Goal: Task Accomplishment & Management: Complete application form

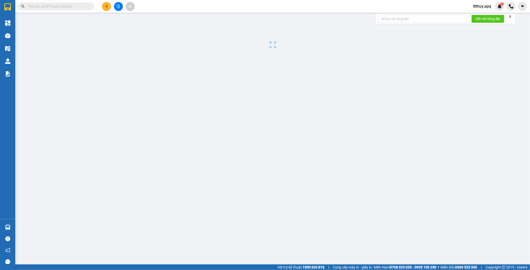
click at [119, 6] on icon "file-add" at bounding box center [119, 7] width 4 height 4
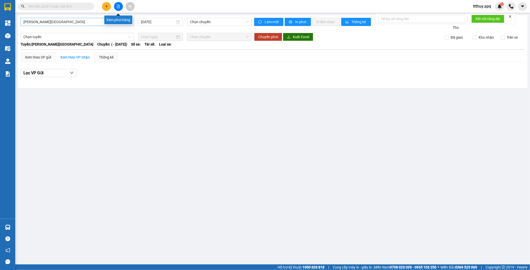
click at [83, 22] on span "[PERSON_NAME][GEOGRAPHIC_DATA]" at bounding box center [76, 22] width 107 height 8
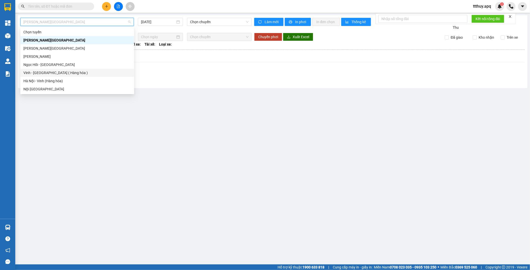
click at [50, 71] on div "Vinh - [GEOGRAPHIC_DATA] ( Hàng hóa )" at bounding box center [77, 73] width 108 height 6
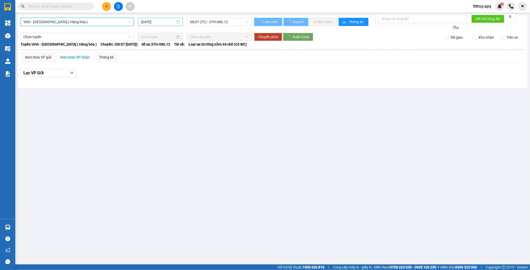
click at [161, 23] on input "[DATE]" at bounding box center [158, 22] width 34 height 6
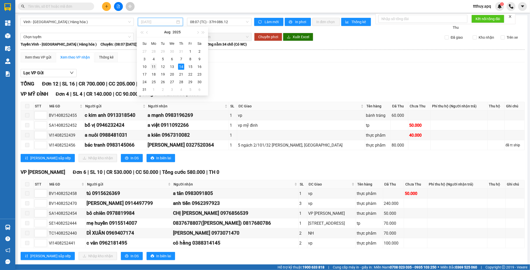
click at [155, 67] on div "11" at bounding box center [154, 67] width 6 height 6
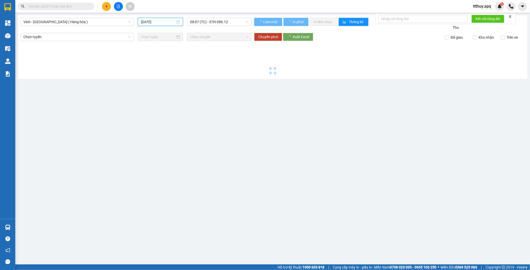
type input "[DATE]"
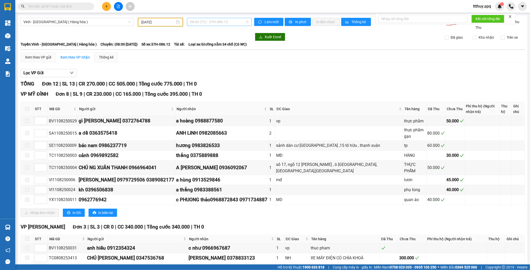
click at [216, 22] on span "08:00 (TC) - 37H-086.12" at bounding box center [219, 22] width 59 height 8
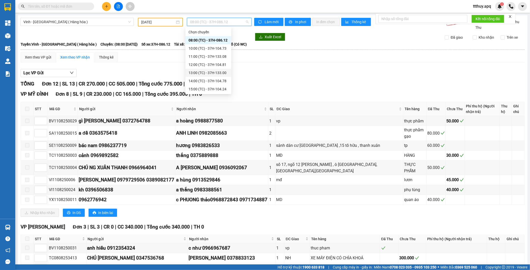
click at [215, 70] on div "13:00 (TC) - 37H-133.00" at bounding box center [209, 73] width 40 height 6
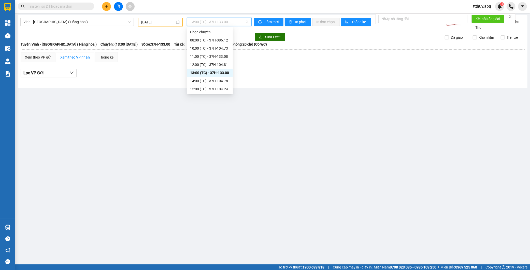
click at [223, 21] on span "13:00 (TC) - 37H-133.00" at bounding box center [219, 22] width 59 height 8
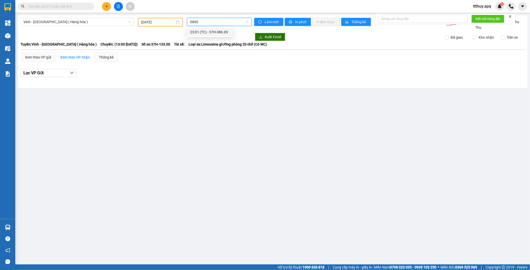
type input "08609"
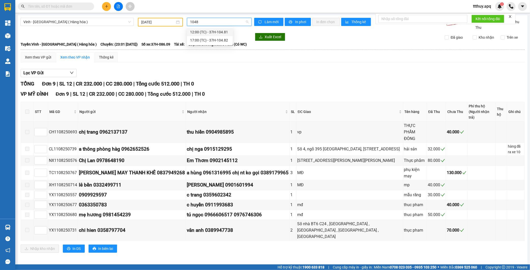
type input "10481"
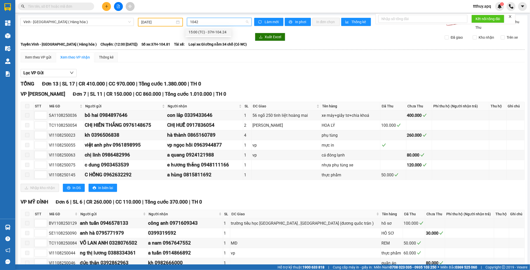
type input "10424"
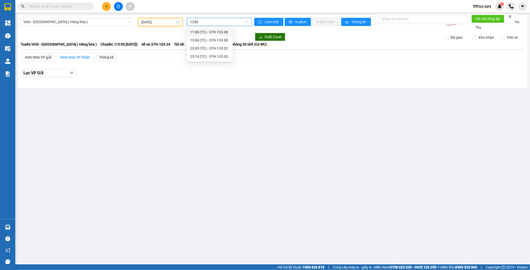
type input "13302"
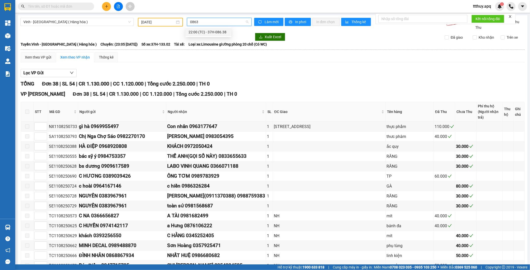
type input "08638"
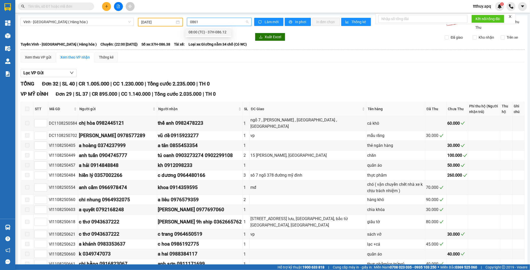
type input "08612"
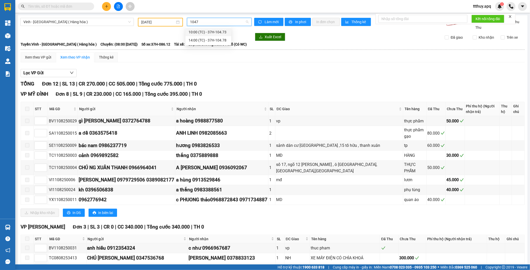
type input "10473"
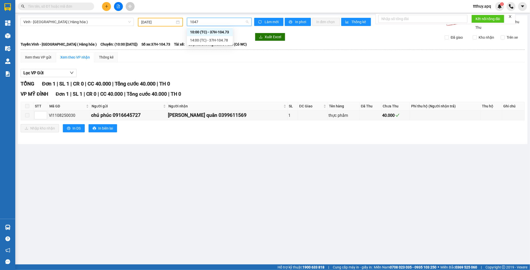
type input "10478"
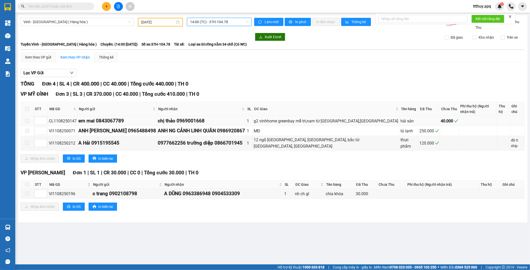
click at [72, 120] on div "CL1108250147" at bounding box center [63, 121] width 28 height 6
copy div "CL1108250147"
click at [226, 20] on span "14:00 (TC) - 37H-104.78" at bounding box center [219, 22] width 59 height 8
type input "10494"
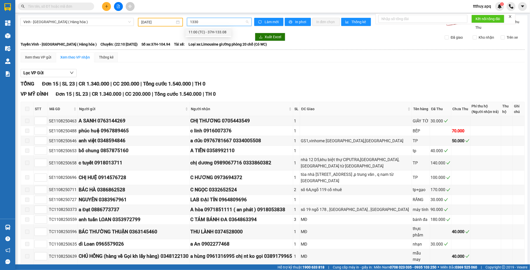
type input "13308"
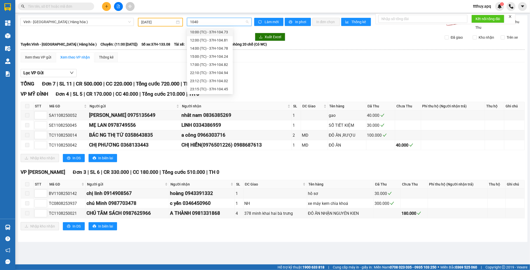
type input "10402"
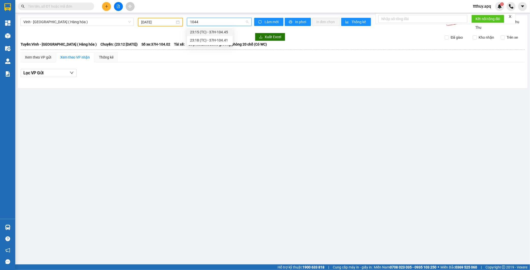
type input "10445"
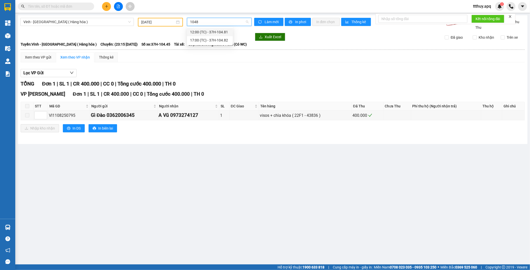
type input "10482"
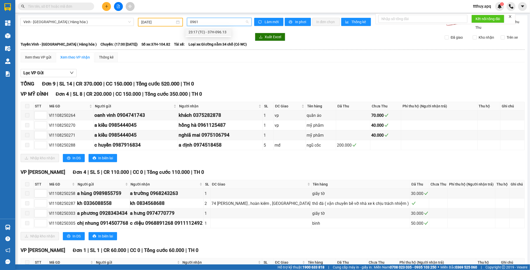
type input "09613"
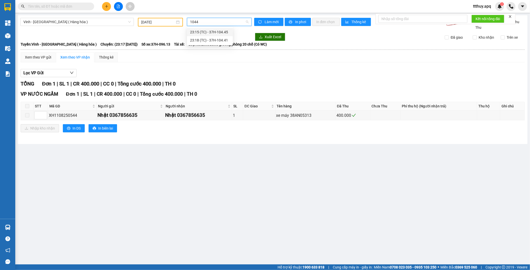
type input "10441"
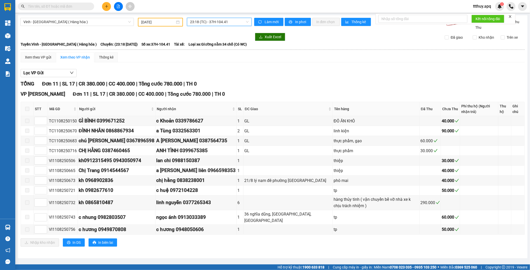
click at [236, 22] on span "23:18 (TC) - 37H-104.41" at bounding box center [219, 22] width 59 height 8
type input "10482"
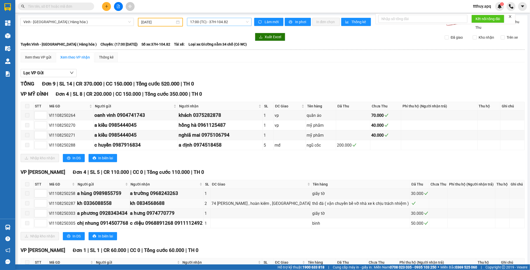
click at [60, 204] on div "VI1108250287" at bounding box center [62, 203] width 26 height 6
copy div "VI1108250287"
click at [209, 22] on span "17:00 (TC) - 37H-104.82" at bounding box center [219, 22] width 59 height 8
type input "13308"
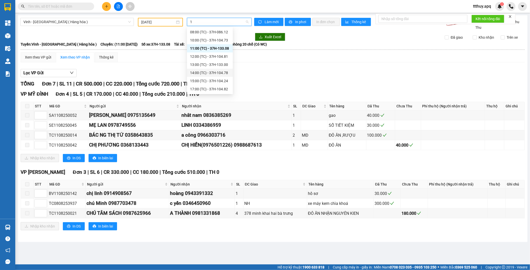
type input "1"
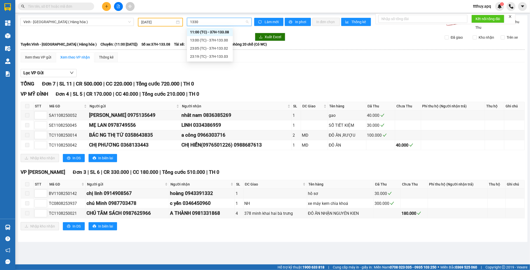
type input "13303"
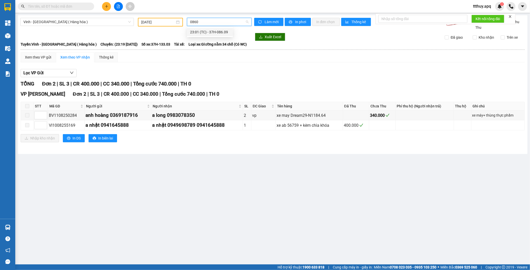
type input "08609"
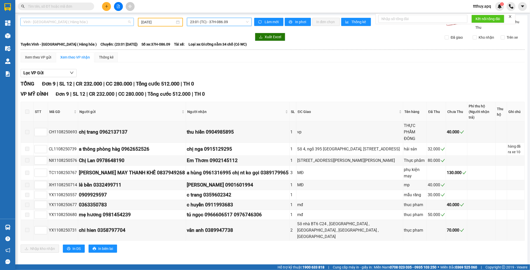
click at [75, 21] on span "Vinh - [GEOGRAPHIC_DATA] ( Hàng hóa )" at bounding box center [76, 22] width 107 height 8
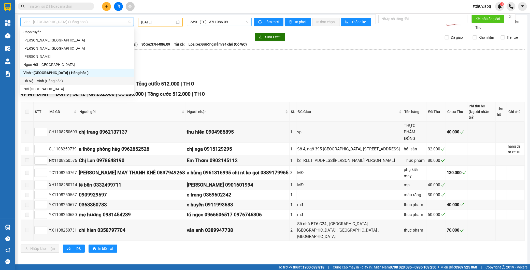
click at [52, 80] on div "Hà Nội - Vinh (Hàng hóa)" at bounding box center [77, 81] width 108 height 6
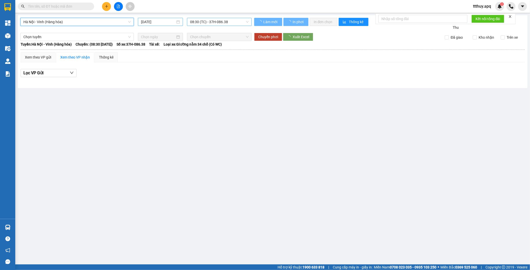
click at [155, 23] on input "[DATE]" at bounding box center [158, 22] width 34 height 6
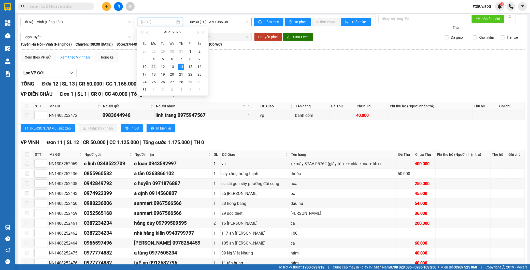
click at [156, 67] on div "11" at bounding box center [154, 67] width 6 height 6
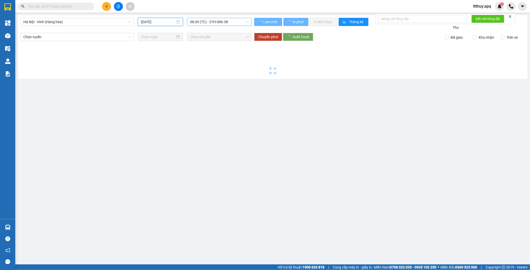
type input "[DATE]"
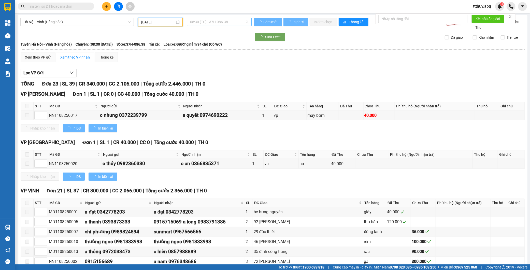
click at [211, 21] on span "08:30 (TC) - 37H-086.38" at bounding box center [219, 22] width 59 height 8
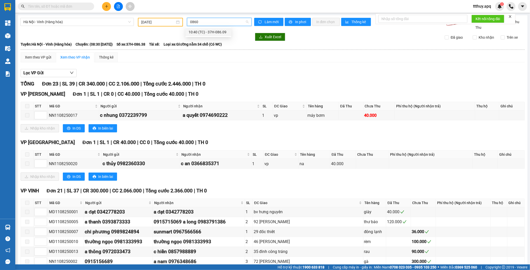
type input "08609"
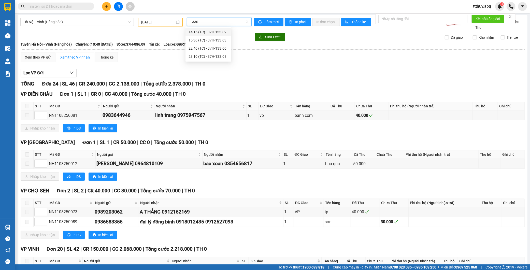
type input "13300"
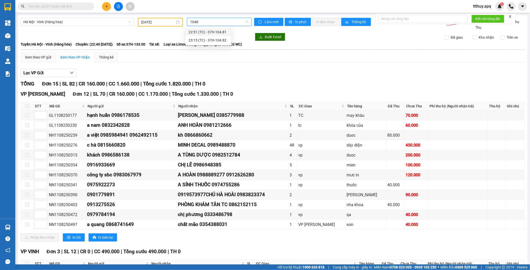
type input "10481"
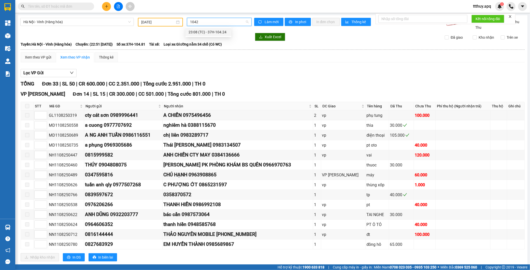
type input "10424"
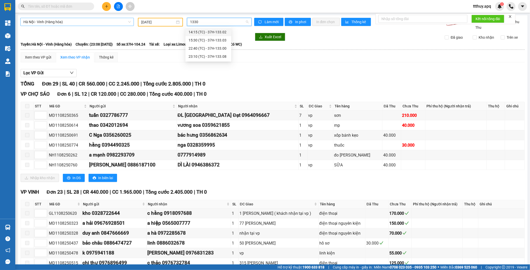
type input "13302"
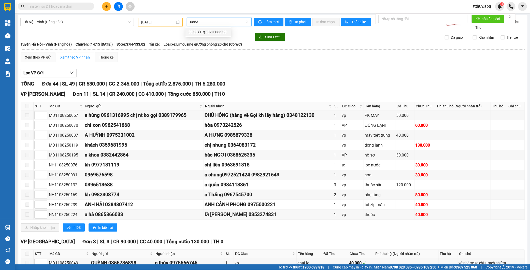
type input "08638"
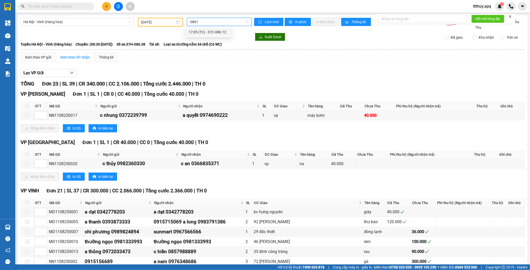
type input "08612"
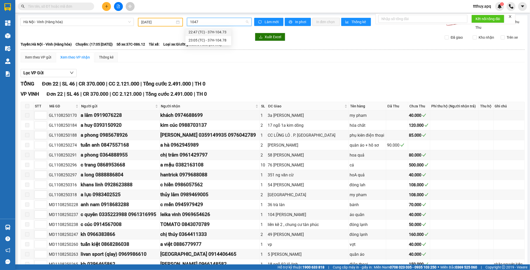
type input "10473"
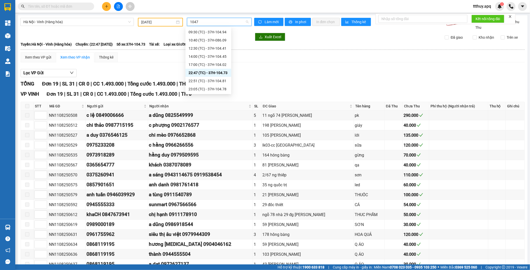
type input "10478"
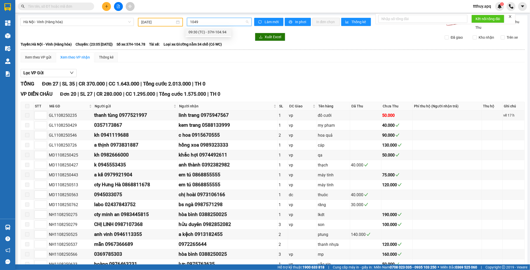
type input "10494"
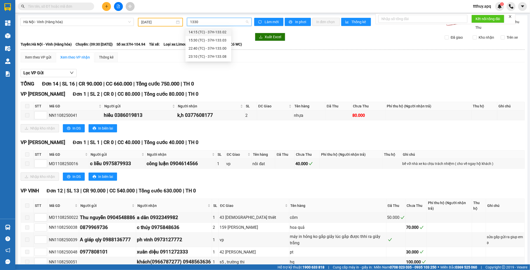
type input "13308"
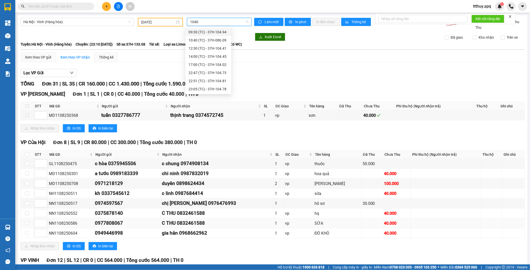
type input "10402"
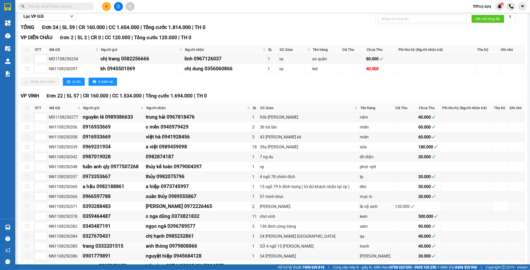
scroll to position [113, 0]
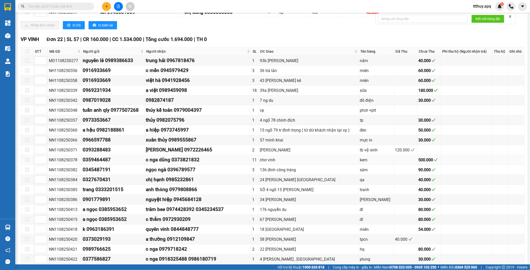
click at [65, 162] on div "NN1108250378" at bounding box center [65, 160] width 32 height 6
copy div "NN1108250378"
drag, startPoint x: 282, startPoint y: 160, endPoint x: 262, endPoint y: 162, distance: 19.5
click at [262, 162] on td "chơ vinh" at bounding box center [309, 160] width 100 height 10
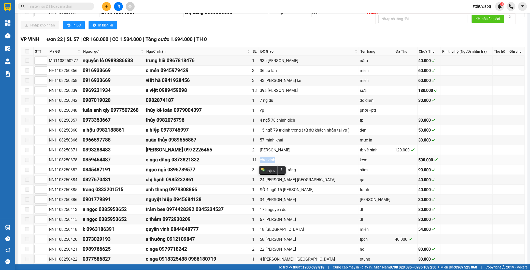
copy div "chơ vinh"
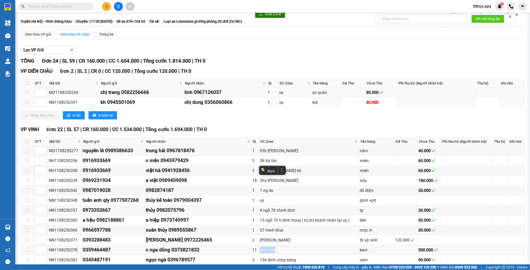
scroll to position [0, 0]
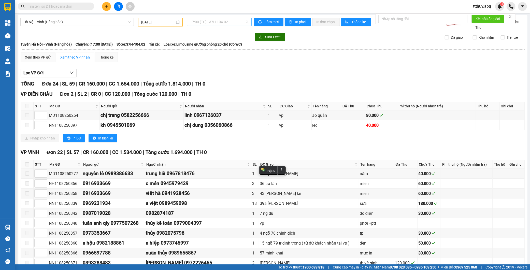
click at [225, 22] on span "17:00 (TC) - 37H-104.02" at bounding box center [219, 22] width 59 height 8
type input "10445"
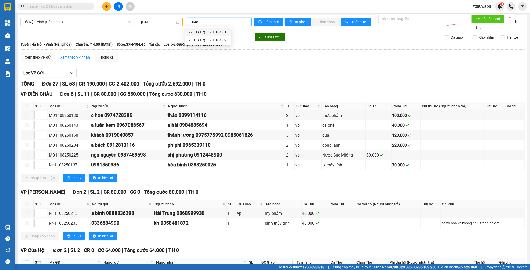
type input "10482"
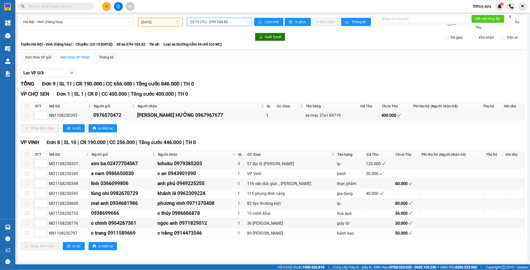
type input "1"
type input "09613"
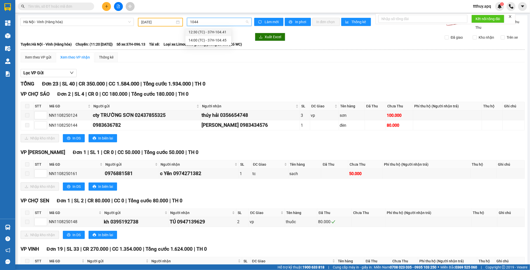
type input "10441"
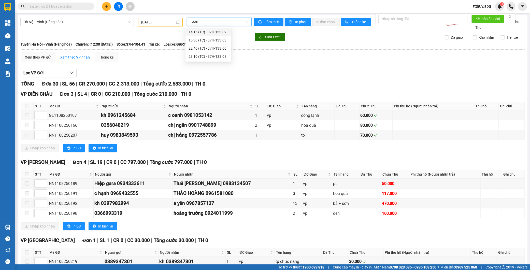
type input "13303"
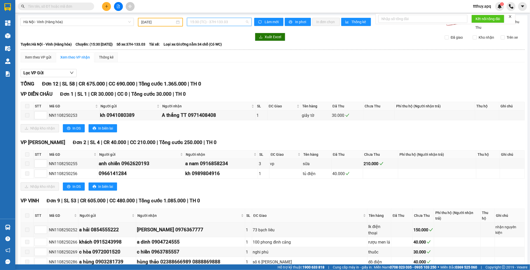
click at [211, 22] on span "15:30 (TC) - 37H-133.03" at bounding box center [219, 22] width 59 height 8
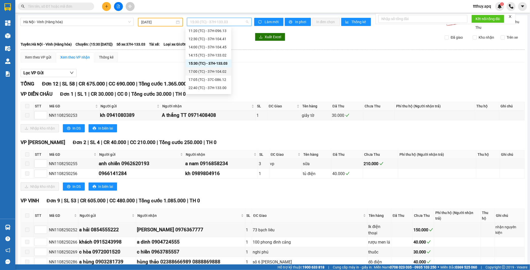
scroll to position [90, 0]
click at [214, 88] on div "23:30 (TC) - 37H-026.06" at bounding box center [209, 89] width 40 height 6
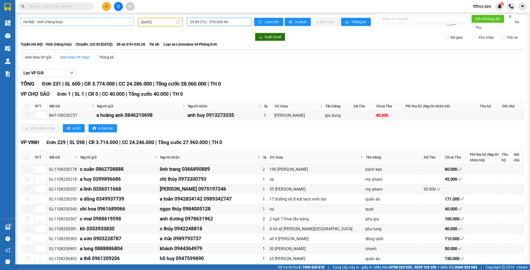
drag, startPoint x: 68, startPoint y: 19, endPoint x: 68, endPoint y: 23, distance: 4.1
click at [68, 20] on span "Hà Nội - Vinh (Hàng hóa)" at bounding box center [76, 22] width 107 height 8
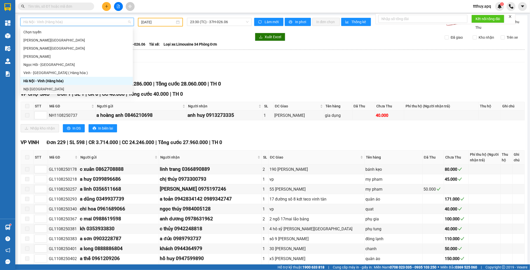
click at [36, 90] on div "Nội [GEOGRAPHIC_DATA]" at bounding box center [76, 89] width 106 height 6
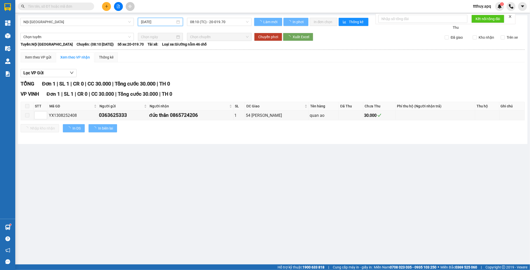
click at [154, 21] on input "[DATE]" at bounding box center [158, 22] width 34 height 6
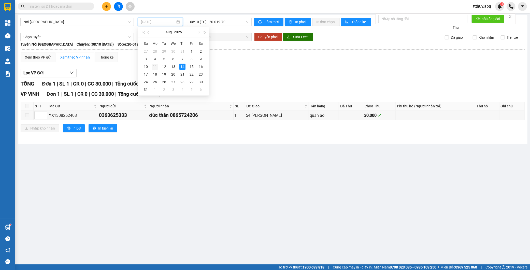
click at [155, 67] on div "11" at bounding box center [155, 67] width 6 height 6
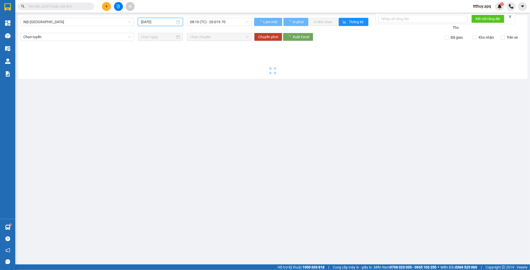
type input "[DATE]"
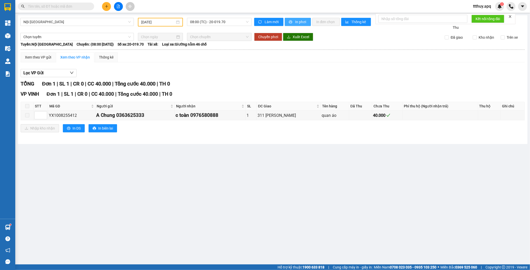
drag, startPoint x: 297, startPoint y: 22, endPoint x: 263, endPoint y: 52, distance: 45.2
click at [297, 22] on span "In phơi" at bounding box center [301, 22] width 12 height 6
click at [303, 24] on span "In phơi" at bounding box center [301, 22] width 12 height 6
click at [231, 19] on span "08:00 (TC) - 20-019.70" at bounding box center [219, 22] width 59 height 8
click at [221, 48] on div "15:00 (TC) - 37H-086.09" at bounding box center [210, 49] width 40 height 6
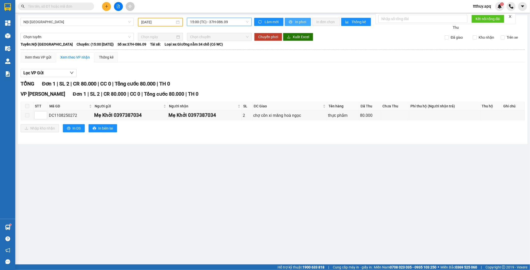
click at [304, 23] on span "In phơi" at bounding box center [301, 22] width 12 height 6
click at [72, 7] on input "text" at bounding box center [58, 7] width 60 height 6
paste input "0971665999"
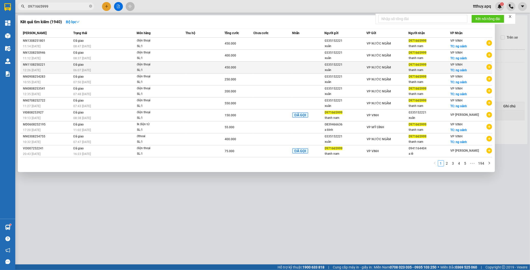
type input "0971665999"
click at [93, 64] on td "Đã giao 06:07 [DATE]" at bounding box center [104, 68] width 65 height 12
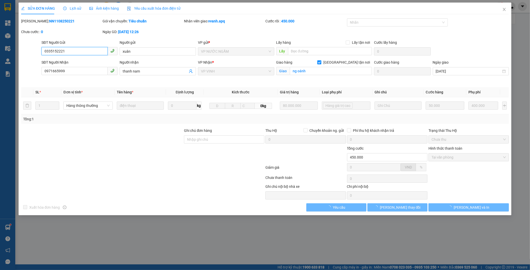
type input "0335152221"
type input "xuân"
type input "0971665999"
type input "thanh nam"
checkbox input "true"
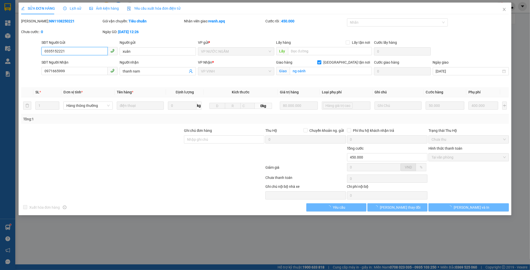
type input "ng oánh"
type input "450.000"
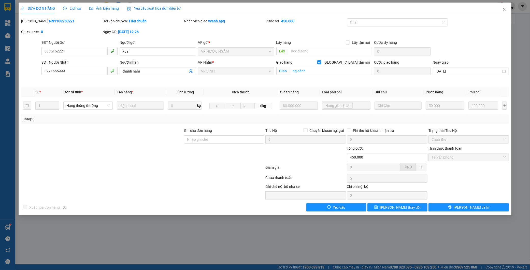
click at [52, 23] on b "NN1108250221" at bounding box center [61, 21] width 25 height 4
copy b "NN1108250221"
click at [77, 8] on span "Lịch sử" at bounding box center [72, 8] width 18 height 4
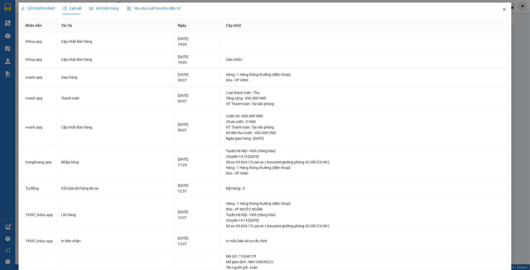
click at [502, 10] on icon "close" at bounding box center [504, 9] width 4 height 4
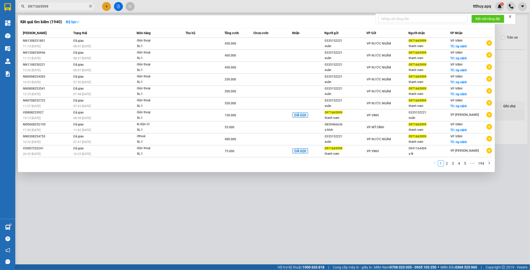
click at [60, 6] on input "0971665999" at bounding box center [58, 7] width 60 height 6
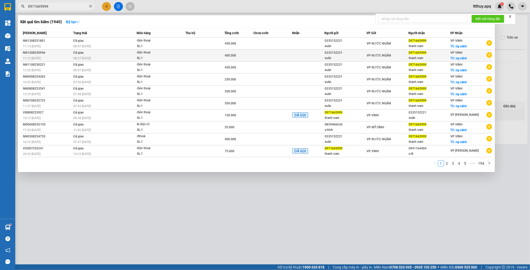
click at [140, 52] on div "điện thoại" at bounding box center [156, 53] width 38 height 6
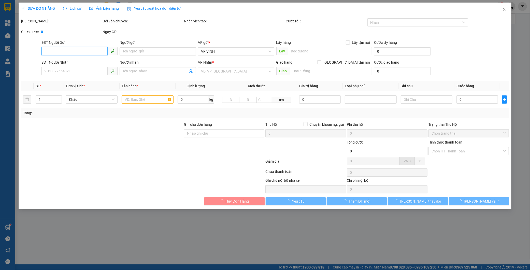
type input "0335152221"
type input "xuân"
type input "0971665999"
type input "thanh nam"
checkbox input "true"
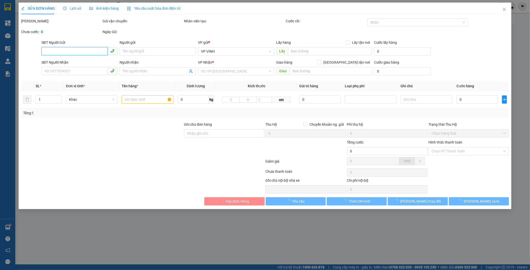
type input "ng oánh"
type input "400.000"
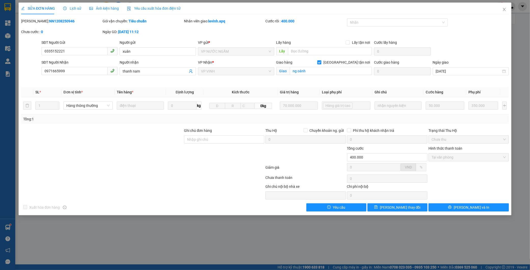
click at [49, 22] on b "NN1208250946" at bounding box center [61, 21] width 25 height 4
copy b "NN1208250946"
click at [70, 10] on span "Lịch sử" at bounding box center [72, 8] width 18 height 4
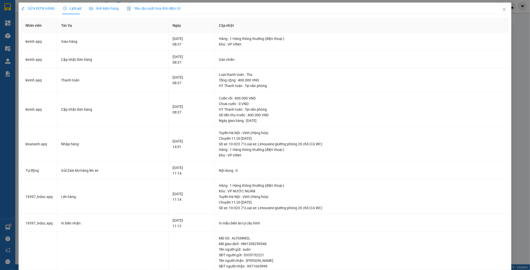
click at [28, 9] on span "SỬA ĐƠN HÀNG" at bounding box center [38, 8] width 34 height 4
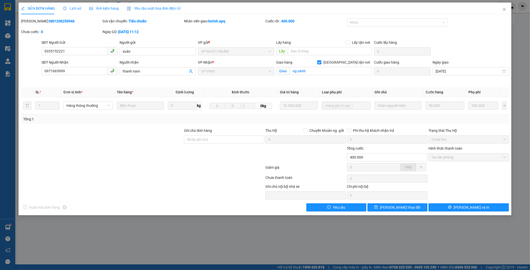
click at [54, 22] on b "NN1208250946" at bounding box center [61, 21] width 25 height 4
copy b "NN1208250946"
click at [502, 12] on span "Close" at bounding box center [504, 10] width 14 height 14
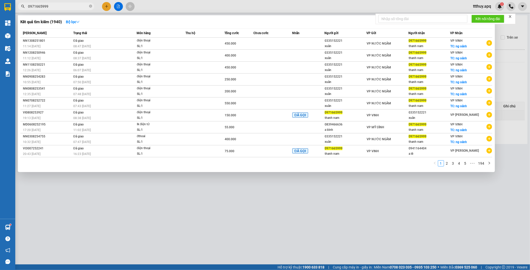
click at [71, 5] on input "0971665999" at bounding box center [58, 7] width 60 height 6
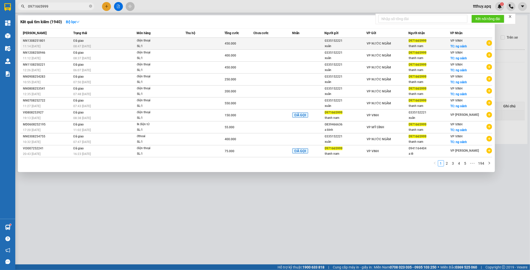
click at [125, 44] on div "08:47 [DATE]" at bounding box center [104, 47] width 63 height 6
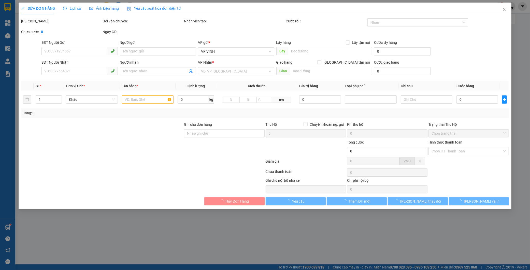
type input "0335152221"
type input "xuân"
type input "0971665999"
type input "thanh nam"
checkbox input "true"
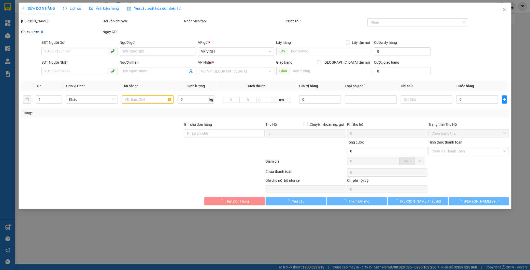
type input "ng oánh"
type input "450.000"
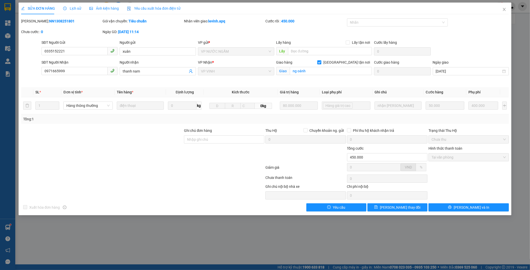
click at [73, 10] on span "Lịch sử" at bounding box center [72, 8] width 18 height 4
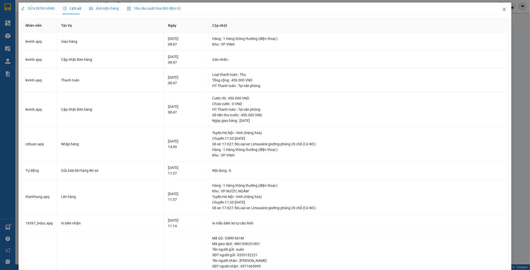
click at [501, 8] on span "Close" at bounding box center [504, 10] width 14 height 14
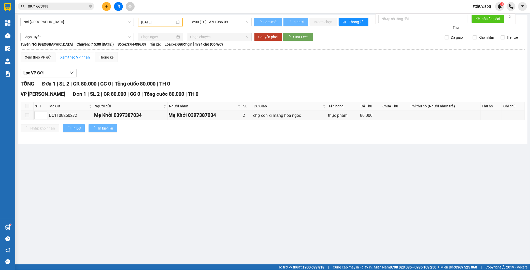
click at [65, 6] on input "0971665999" at bounding box center [58, 7] width 60 height 6
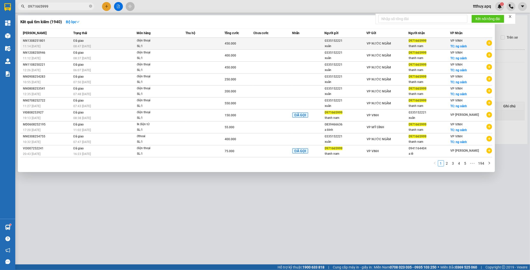
click at [67, 42] on div "NN1308251801" at bounding box center [47, 40] width 49 height 5
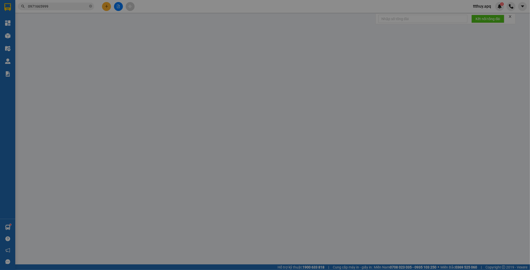
type input "0335152221"
type input "xuân"
type input "0971665999"
type input "thanh nam"
checkbox input "true"
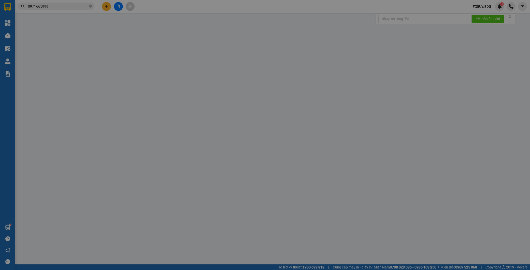
type input "ng oánh"
type input "450.000"
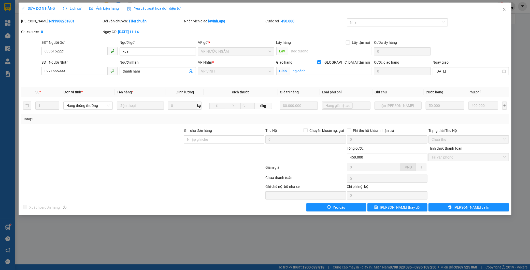
click at [49, 22] on b "NN1308251801" at bounding box center [61, 21] width 25 height 4
copy b "NN1308251801"
click at [71, 8] on span "Lịch sử" at bounding box center [72, 8] width 18 height 4
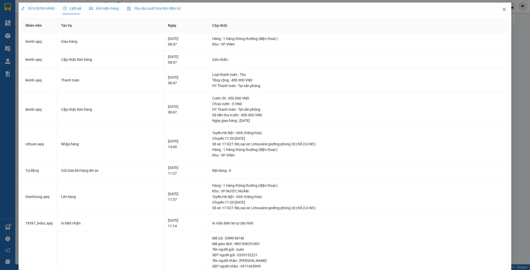
click at [502, 11] on icon "close" at bounding box center [504, 9] width 4 height 4
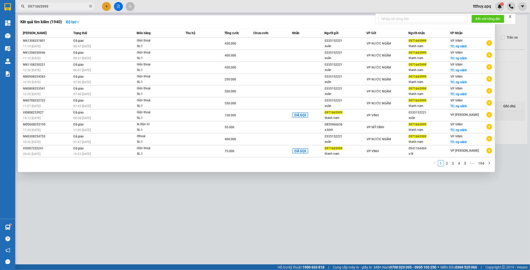
click at [61, 8] on input "0971665999" at bounding box center [58, 7] width 60 height 6
paste input "84428888"
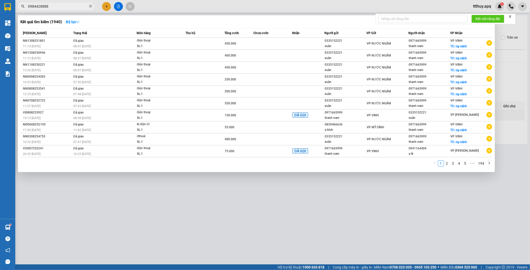
type input "0984428888"
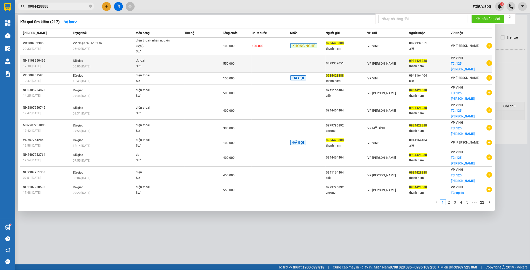
click at [88, 60] on td "Đã giao 06:06 [DATE]" at bounding box center [103, 64] width 64 height 18
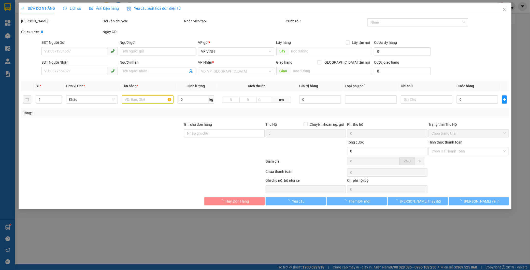
type input "0899339051"
type input "0984428888"
type input "thanh nam"
checkbox input "true"
type input "125 [PERSON_NAME]"
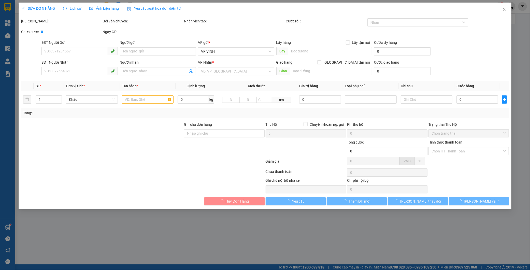
type input "550.000"
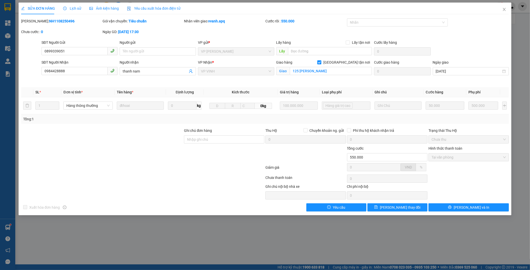
click at [75, 9] on span "Lịch sử" at bounding box center [72, 8] width 18 height 4
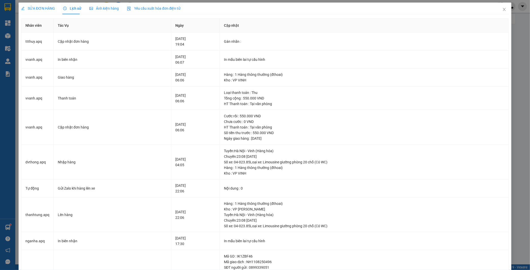
click at [36, 5] on div "SỬA ĐƠN HÀNG" at bounding box center [38, 9] width 34 height 12
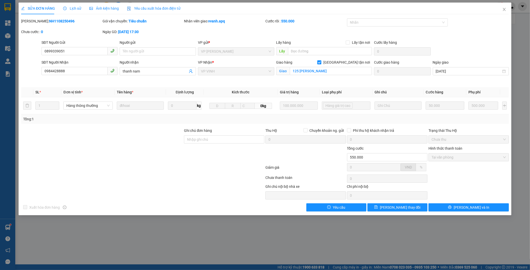
click at [52, 21] on b "NH1108250496" at bounding box center [61, 21] width 25 height 4
copy b "NH1108250496"
click at [505, 7] on span "Close" at bounding box center [504, 10] width 14 height 14
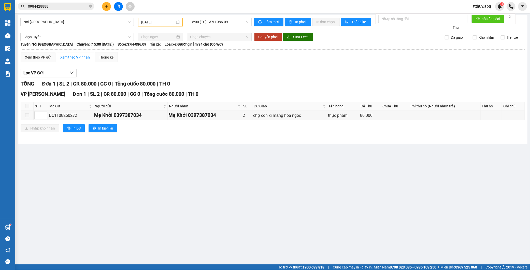
click at [79, 21] on span "Nội [GEOGRAPHIC_DATA]" at bounding box center [76, 22] width 107 height 8
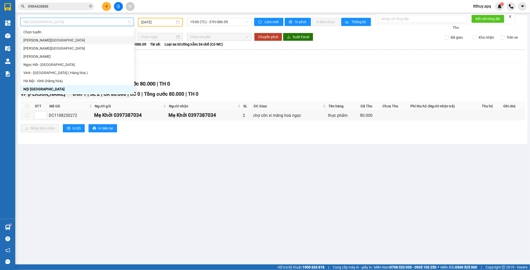
click at [154, 25] on div "[DATE]" at bounding box center [160, 22] width 45 height 9
click at [154, 21] on input "[DATE]" at bounding box center [158, 22] width 34 height 6
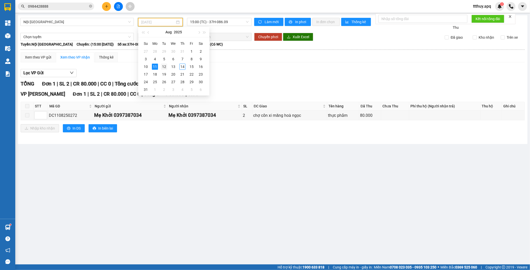
click at [164, 68] on div "12" at bounding box center [164, 67] width 6 height 6
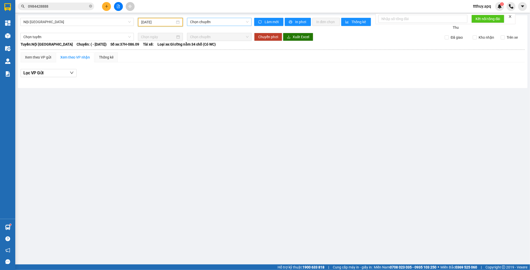
type input "[DATE]"
click at [233, 21] on span "Chọn chuyến" at bounding box center [219, 22] width 59 height 8
click at [62, 25] on span "Nội [GEOGRAPHIC_DATA]" at bounding box center [76, 22] width 107 height 8
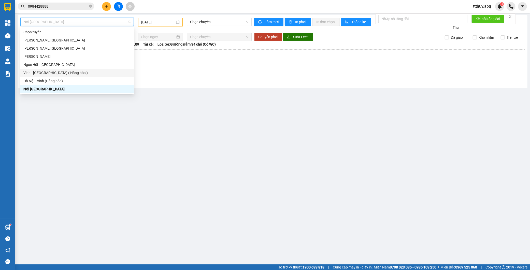
click at [53, 75] on div "Vinh - [GEOGRAPHIC_DATA] ( Hàng hóa )" at bounding box center [77, 73] width 108 height 6
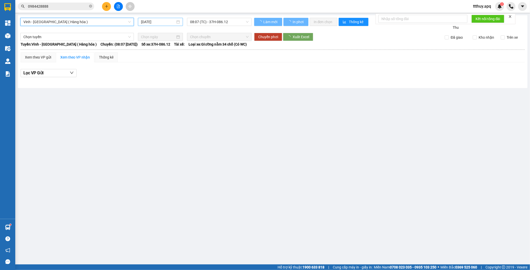
click at [163, 22] on input "[DATE]" at bounding box center [158, 22] width 34 height 6
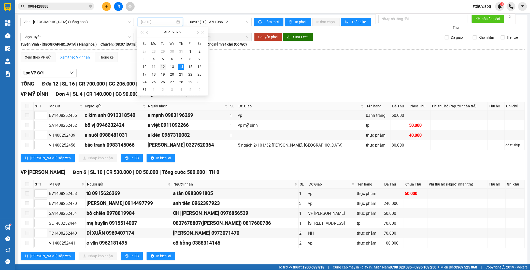
click at [163, 68] on div "12" at bounding box center [163, 67] width 6 height 6
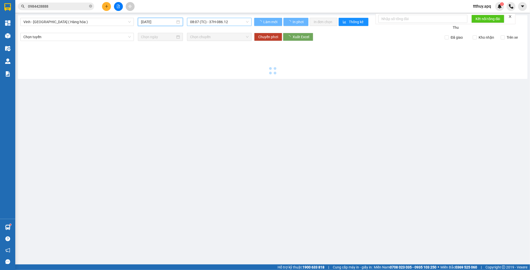
type input "[DATE]"
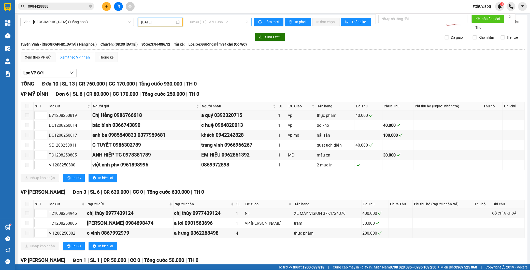
click at [221, 21] on span "08:30 (TC) - 37H-086.12" at bounding box center [219, 22] width 59 height 8
type input "08609"
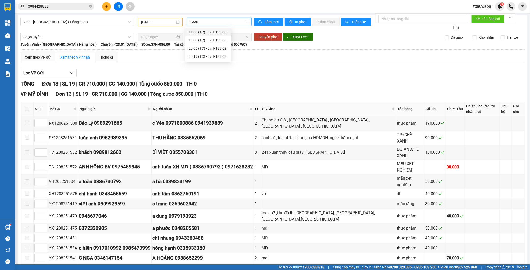
type input "13300"
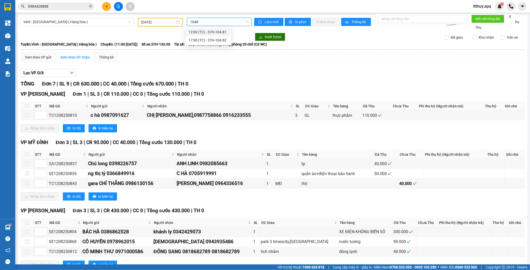
type input "10481"
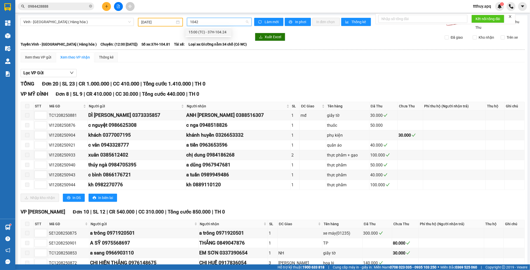
type input "10424"
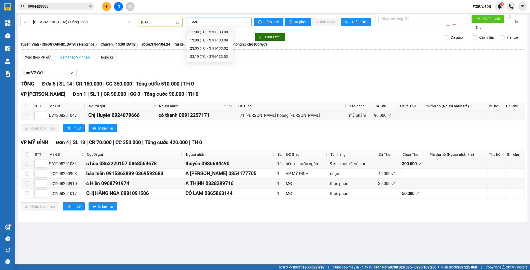
type input "13302"
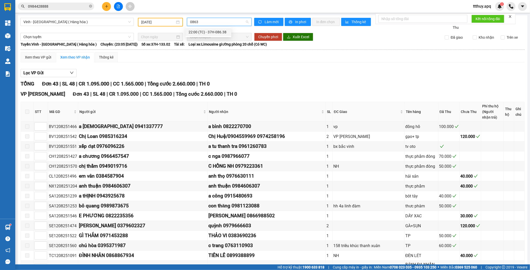
type input "08638"
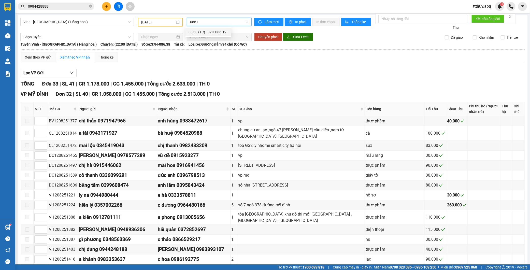
type input "08612"
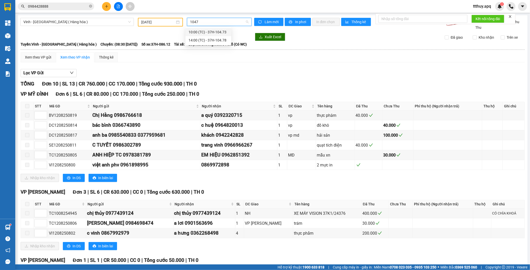
type input "10473"
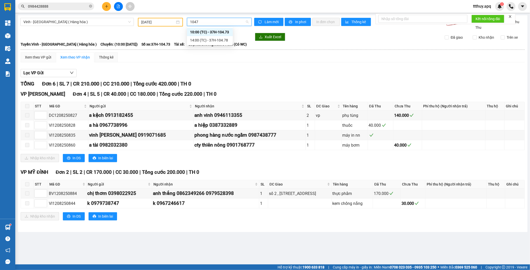
type input "10478"
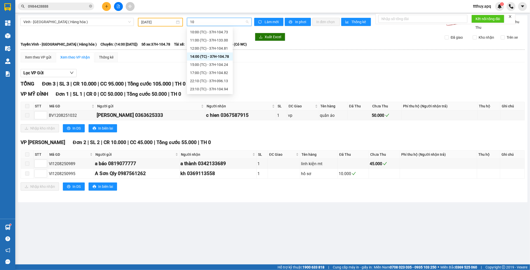
type input "1"
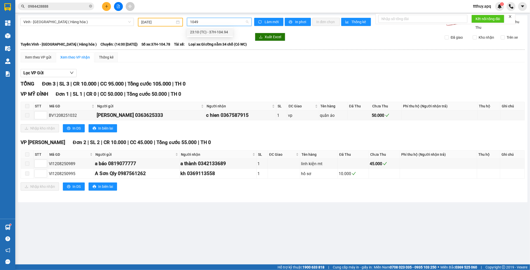
type input "10494"
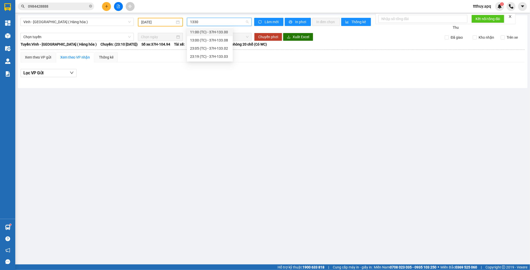
type input "13308"
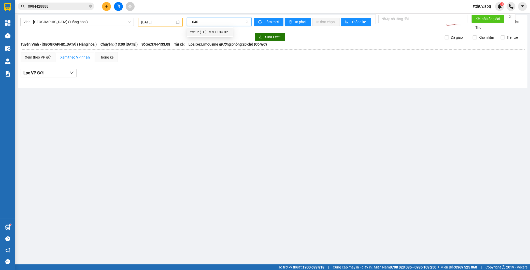
type input "10402"
type input "10445"
type input "10482"
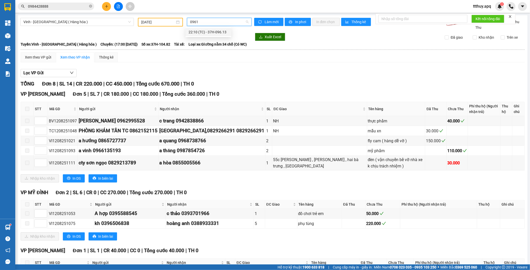
type input "09613"
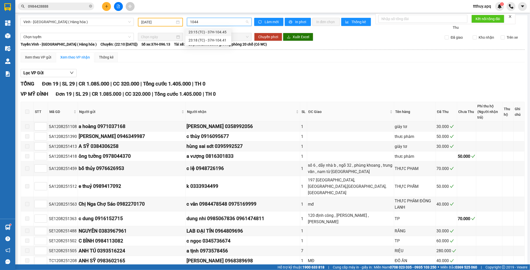
type input "10441"
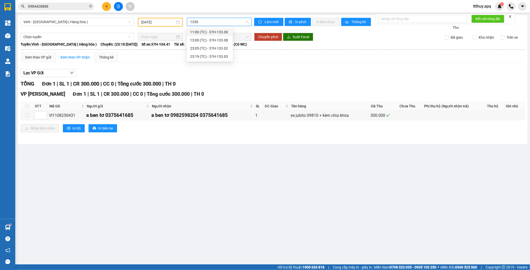
type input "13303"
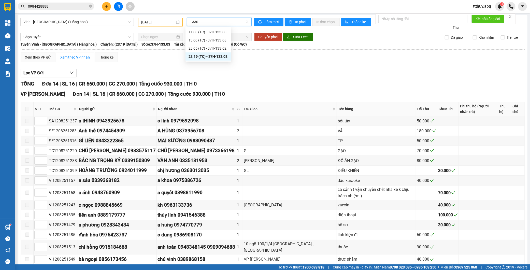
type input "13303"
click at [76, 21] on span "Vinh - [GEOGRAPHIC_DATA] ( Hàng hóa )" at bounding box center [76, 22] width 107 height 8
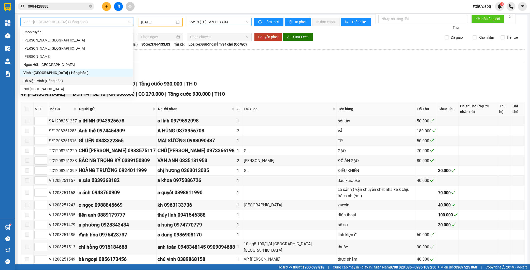
click at [59, 80] on div "Hà Nội - Vinh (Hàng hóa)" at bounding box center [76, 81] width 106 height 6
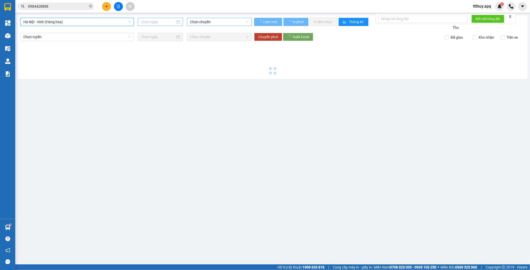
click at [162, 20] on input at bounding box center [158, 22] width 34 height 6
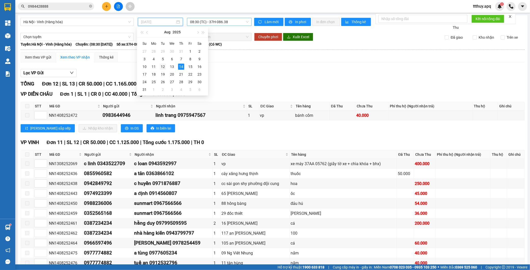
click at [162, 67] on div "12" at bounding box center [163, 67] width 6 height 6
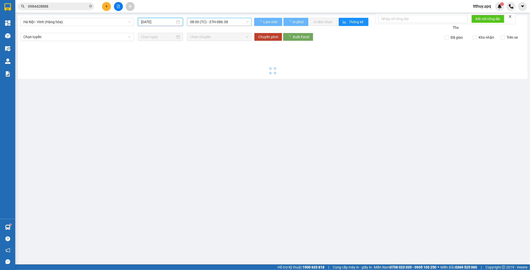
type input "[DATE]"
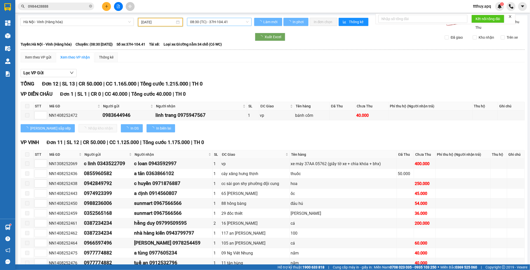
click at [233, 23] on span "08:30 (TC) - 37H-104.41" at bounding box center [219, 22] width 59 height 8
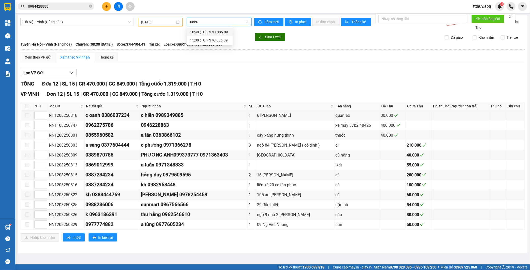
type input "08609"
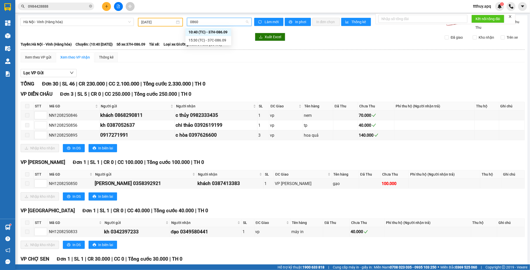
type input "08609"
click at [214, 37] on div "15:30 (TC) - 37C-086.09" at bounding box center [209, 40] width 40 height 6
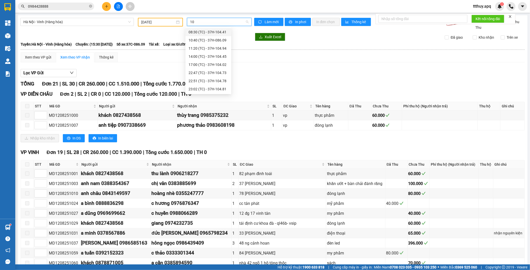
type input "1"
type input "13300"
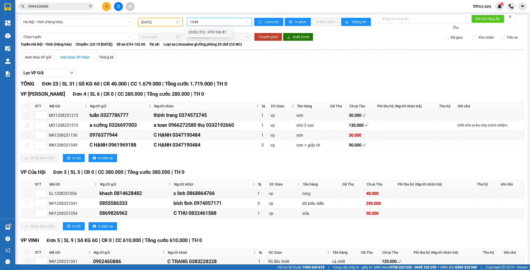
type input "10481"
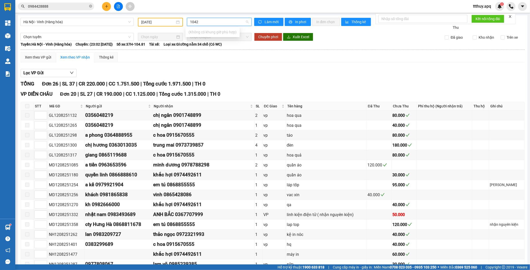
type input "10424"
type input "13302"
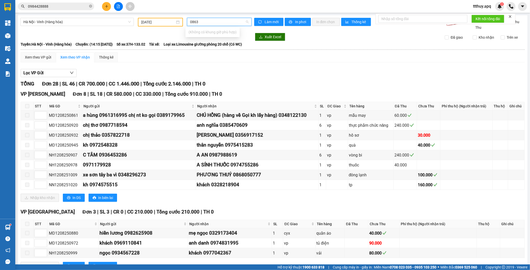
type input "08638"
type input "08612"
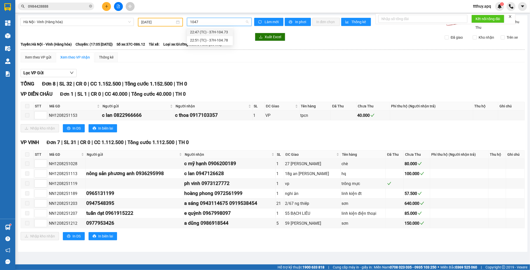
type input "10473"
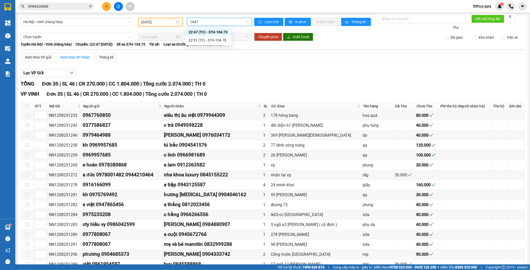
type input "10478"
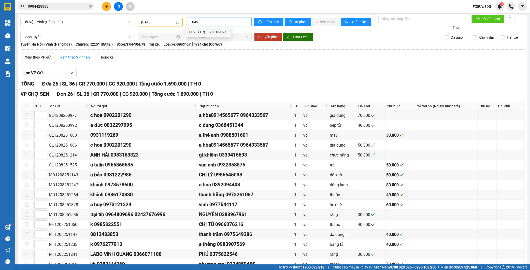
type input "10494"
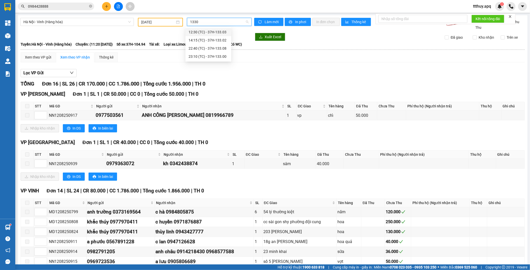
type input "13308"
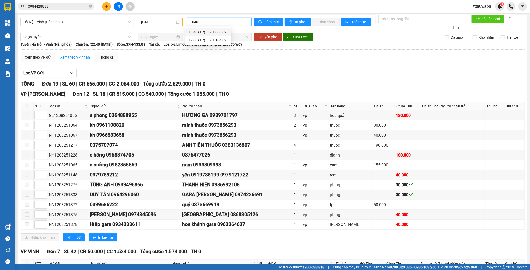
type input "10402"
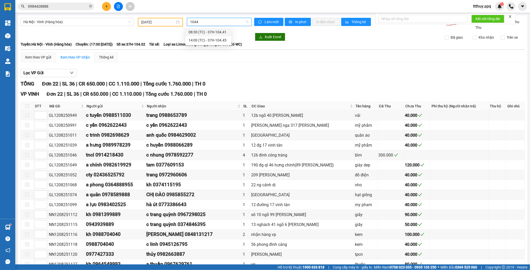
type input "10445"
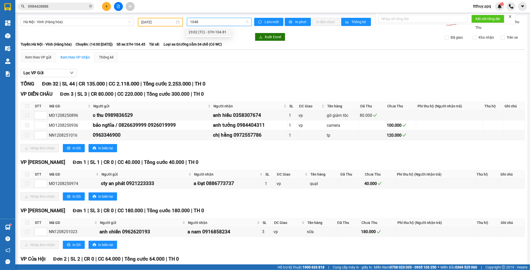
type input "10482"
type input "09613"
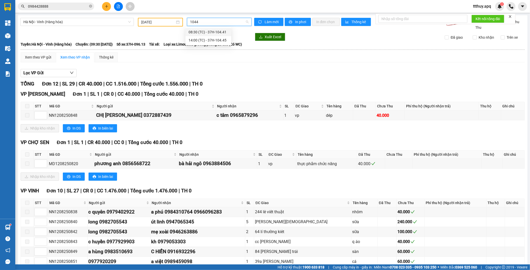
type input "10441"
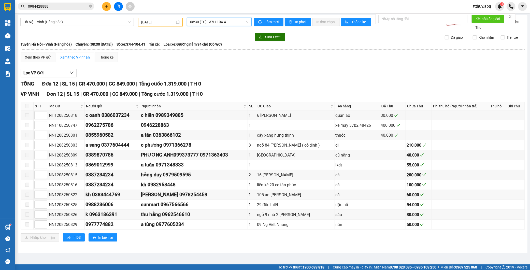
click at [207, 24] on span "08:30 (TC) - 37H-104.41" at bounding box center [219, 22] width 59 height 8
type input "13303"
click at [223, 34] on div "12:30 (TC) - 37H-133.03" at bounding box center [210, 32] width 40 height 6
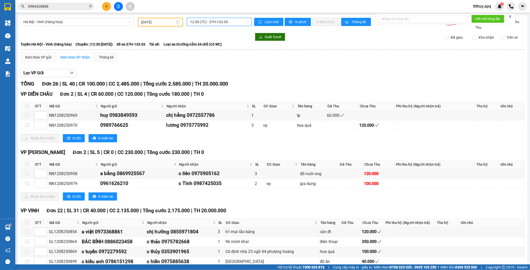
click at [58, 5] on input "0984428888" at bounding box center [58, 7] width 60 height 6
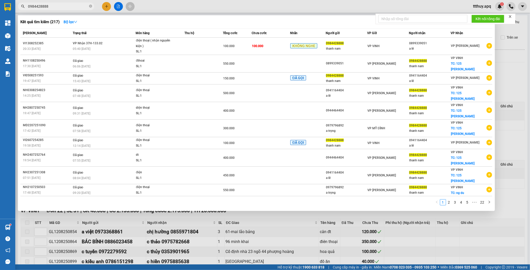
click at [58, 5] on input "0984428888" at bounding box center [58, 7] width 60 height 6
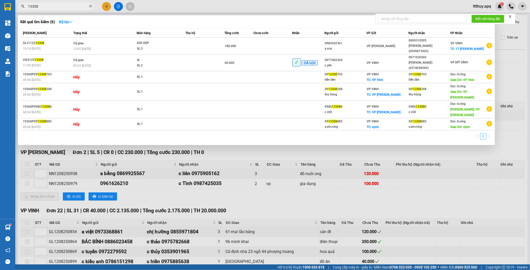
type input "13308"
click at [181, 151] on div at bounding box center [265, 135] width 530 height 270
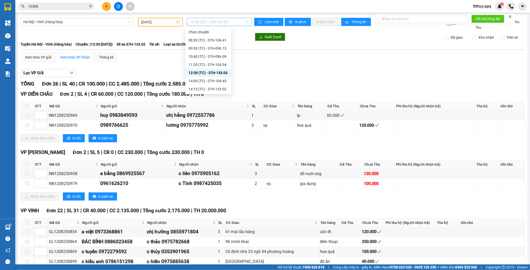
click at [215, 19] on span "12:30 (TC) - 37H-133.03" at bounding box center [219, 22] width 59 height 8
click at [224, 73] on div "12:30 (TC) - 37H-133.03" at bounding box center [209, 73] width 40 height 6
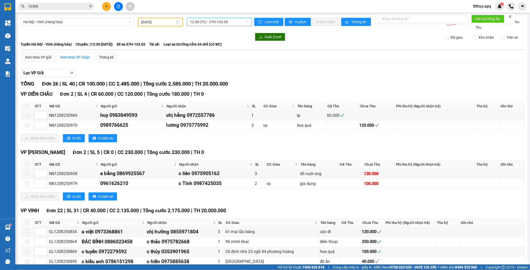
click at [209, 23] on span "12:30 (TC) - 37H-133.03" at bounding box center [219, 22] width 59 height 8
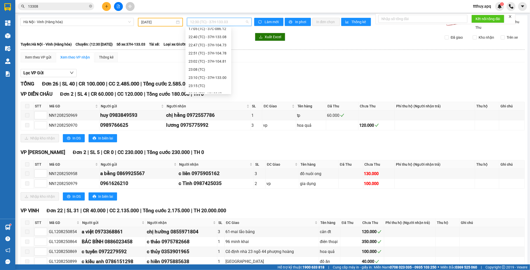
scroll to position [90, 0]
click at [219, 65] on div "23:08 (TC)" at bounding box center [209, 65] width 40 height 6
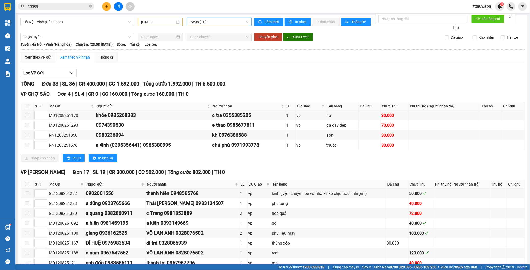
click at [208, 24] on span "23:08 (TC)" at bounding box center [219, 22] width 59 height 8
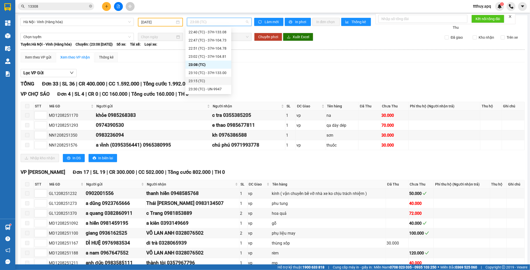
click at [218, 81] on div "23:15 (TC)" at bounding box center [209, 81] width 40 height 6
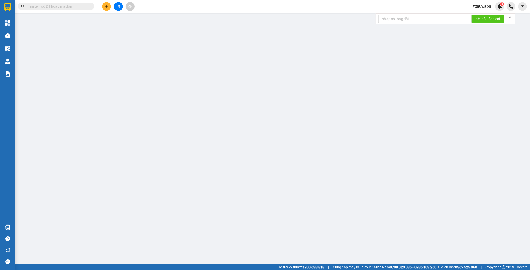
click at [84, 5] on input "text" at bounding box center [58, 7] width 60 height 6
paste input "VI1108250287"
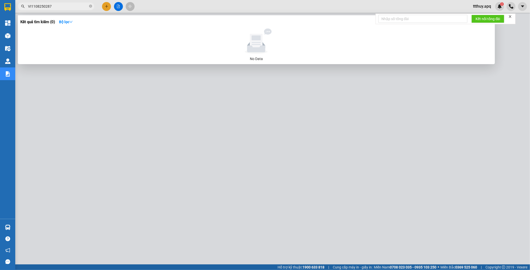
type input "VI1108250287"
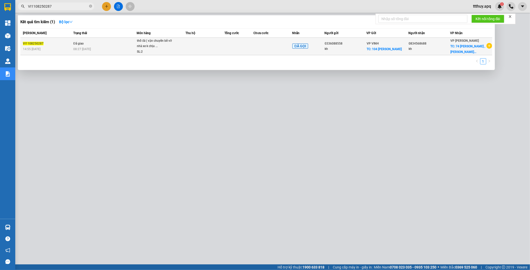
click at [195, 50] on td at bounding box center [205, 47] width 39 height 18
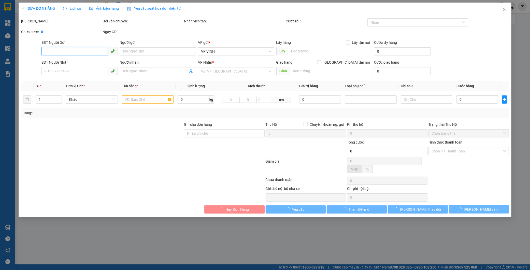
type input "0336088558"
type input "kh"
checkbox input "true"
type input "104 lê hồng phong"
type input "0834568688"
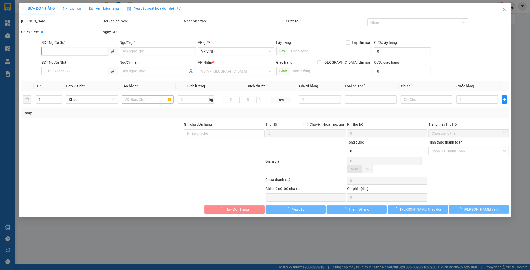
type input "kh"
checkbox input "true"
type input "74 [PERSON_NAME] , hoàn kiếm , [GEOGRAPHIC_DATA]"
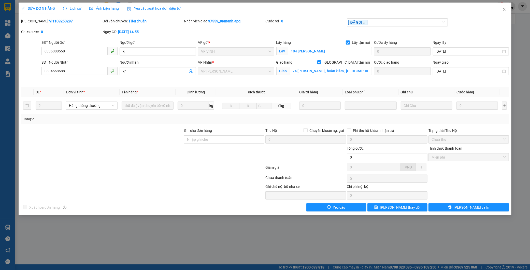
click at [78, 8] on span "Lịch sử" at bounding box center [72, 8] width 18 height 4
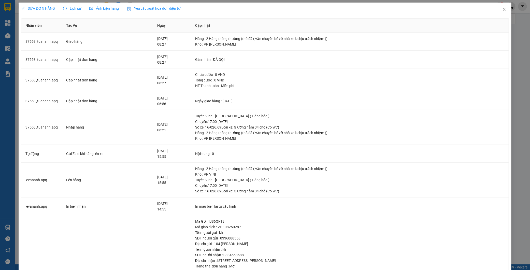
click at [40, 6] on span "SỬA ĐƠN HÀNG" at bounding box center [38, 8] width 34 height 4
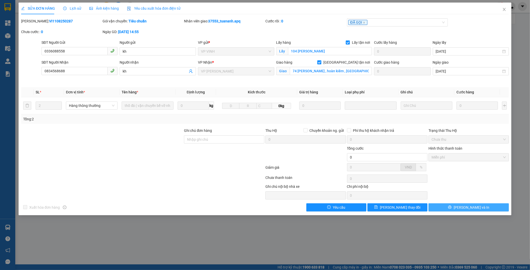
click at [440, 209] on button "[PERSON_NAME] và In" at bounding box center [468, 207] width 80 height 8
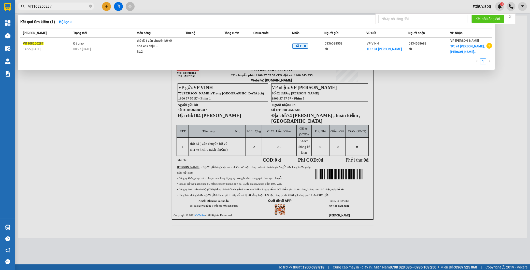
click at [54, 7] on input "VI1108250287" at bounding box center [58, 7] width 60 height 6
type input "250310"
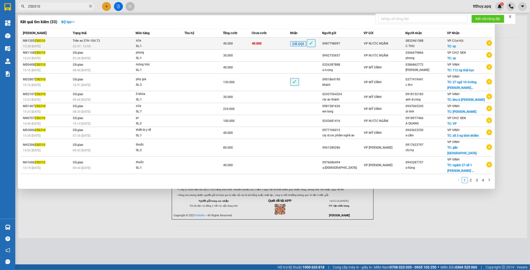
click at [92, 41] on span "Trên xe 37H-104.73" at bounding box center [86, 41] width 27 height 4
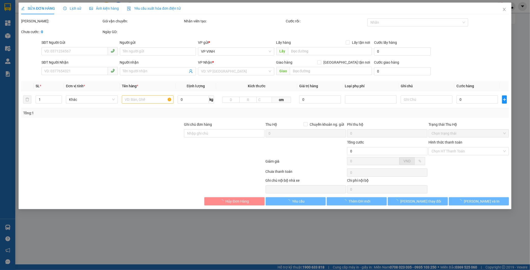
type input "0987798097"
type input "0832461588"
type input "C THU"
checkbox input "true"
type input "vp"
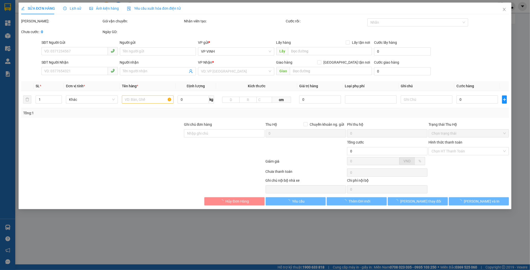
type input "40.000"
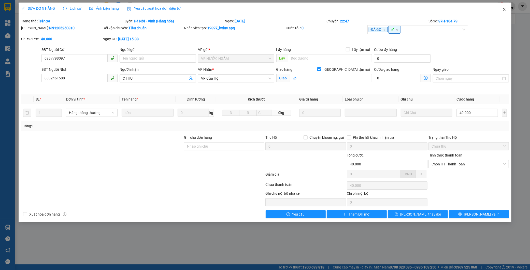
drag, startPoint x: 503, startPoint y: 8, endPoint x: 301, endPoint y: 5, distance: 201.5
click at [502, 8] on icon "close" at bounding box center [504, 9] width 4 height 4
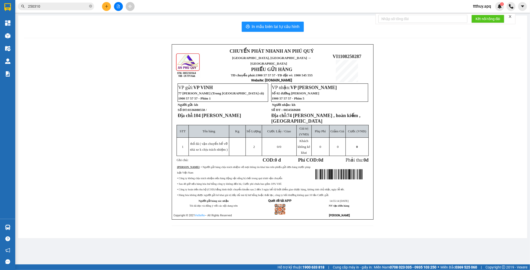
click at [68, 9] on input "250310" at bounding box center [58, 7] width 60 height 6
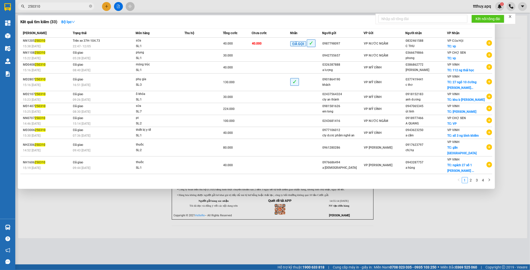
click at [27, 6] on span "250310" at bounding box center [56, 7] width 76 height 8
click at [28, 6] on input "250310" at bounding box center [58, 7] width 60 height 6
type input "8250310"
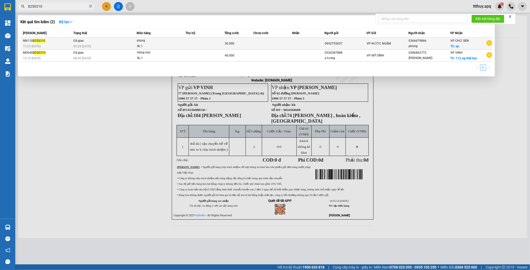
click at [125, 45] on div "05:28 - 13/08" at bounding box center [104, 47] width 63 height 6
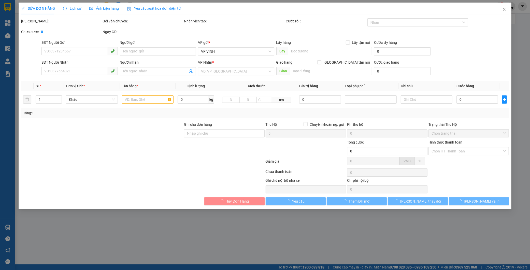
type input "0942755657"
type input "0366679866"
type input "phong"
checkbox input "true"
type input "vp"
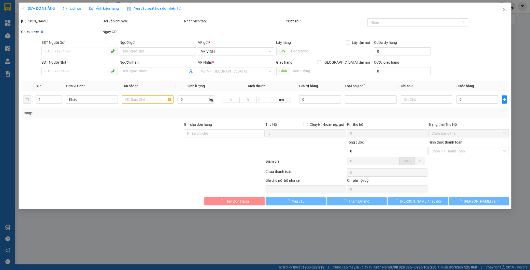
type input "30.000"
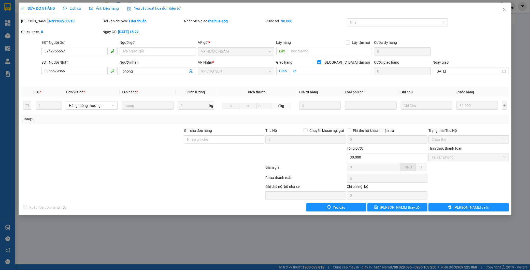
click at [49, 21] on b "NN1108250310" at bounding box center [61, 21] width 25 height 4
copy b "NN1108250310"
click at [70, 6] on div "Lịch sử" at bounding box center [72, 9] width 18 height 6
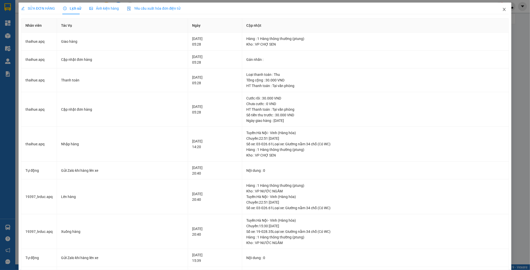
click at [503, 9] on icon "close" at bounding box center [504, 9] width 3 height 3
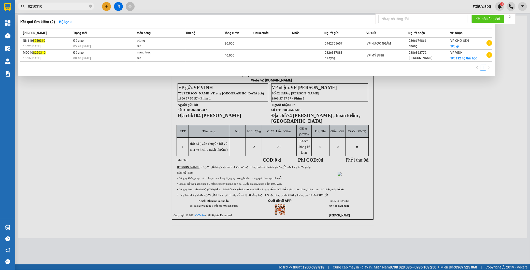
click at [63, 6] on input "8250310" at bounding box center [58, 7] width 60 height 6
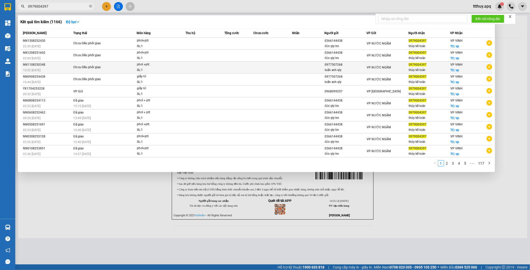
type input "0979004397"
click at [107, 69] on div "Chưa điều phối giao" at bounding box center [92, 68] width 38 height 6
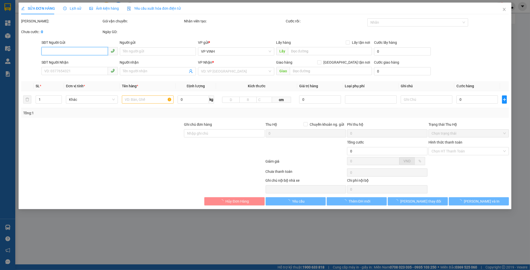
type input "0977507268"
type input "tuấn anh qly"
type input "0979004397"
type input "thúy kế toán"
checkbox input "true"
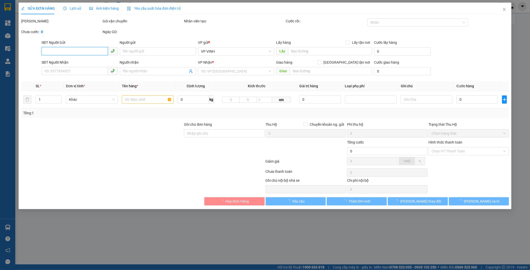
type input "vp"
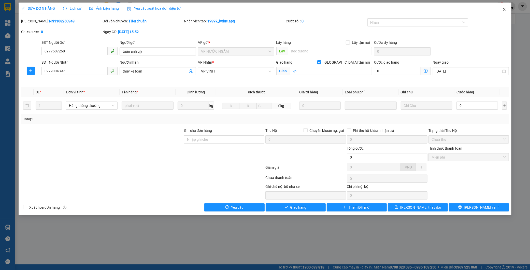
click at [504, 9] on icon "close" at bounding box center [504, 9] width 3 height 3
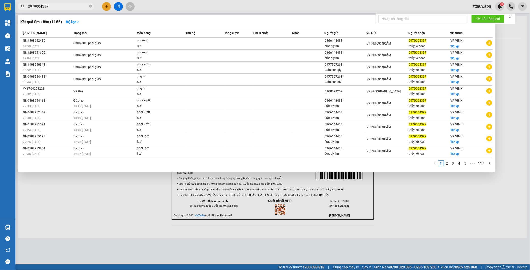
click at [59, 6] on input "0979004397" at bounding box center [58, 7] width 60 height 6
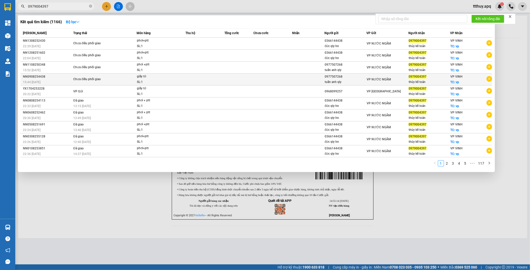
click at [73, 82] on td "Chưa điều phối giao" at bounding box center [104, 80] width 65 height 12
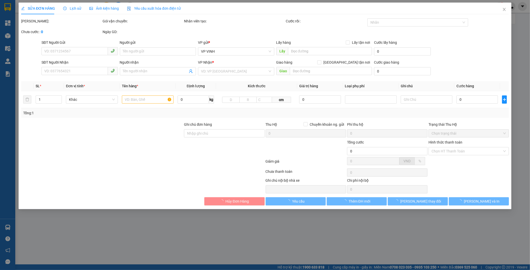
type input "0977507268"
type input "tuấn anh qly"
type input "0979004397"
type input "thúy kế toán"
checkbox input "true"
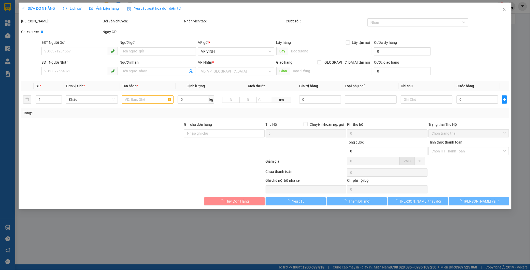
type input "vp"
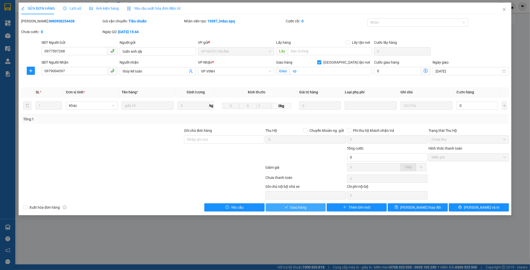
click at [305, 208] on span "Giao hàng" at bounding box center [298, 208] width 16 height 6
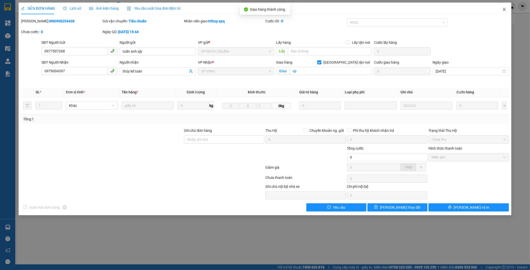
click at [504, 8] on icon "close" at bounding box center [504, 9] width 4 height 4
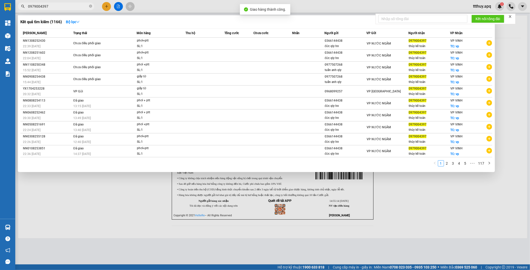
click at [53, 6] on input "0979004397" at bounding box center [58, 7] width 60 height 6
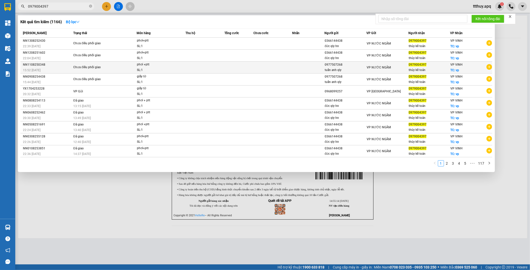
click at [74, 69] on div "Chưa điều phối giao" at bounding box center [92, 68] width 38 height 6
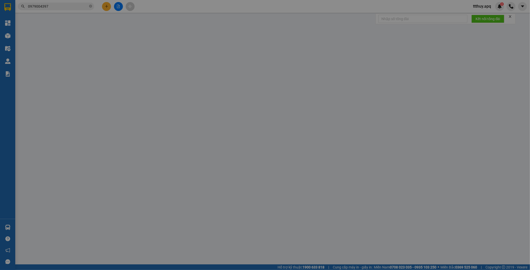
type input "0977507268"
type input "tuấn anh qly"
type input "0979004397"
type input "thúy kế toán"
checkbox input "true"
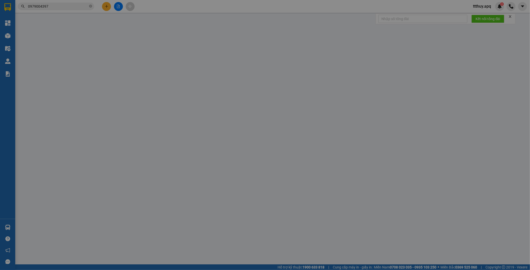
type input "vp"
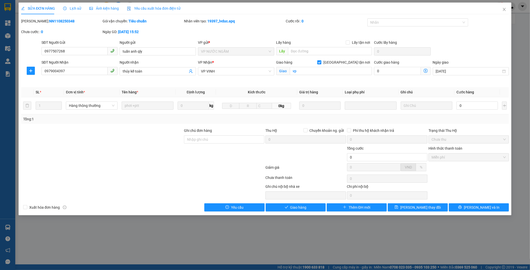
click at [54, 18] on div "Mã ĐH: NN1108250348" at bounding box center [61, 21] width 80 height 6
copy b "NN1108250348"
click at [40, 7] on span "SỬA ĐƠN HÀNG" at bounding box center [38, 8] width 34 height 4
drag, startPoint x: 294, startPoint y: 207, endPoint x: 281, endPoint y: 212, distance: 14.4
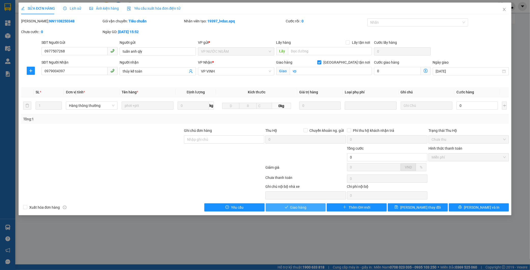
click at [294, 207] on span "Giao hàng" at bounding box center [298, 208] width 16 height 6
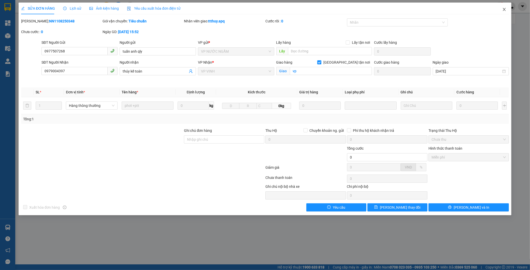
click at [506, 11] on icon "close" at bounding box center [504, 9] width 4 height 4
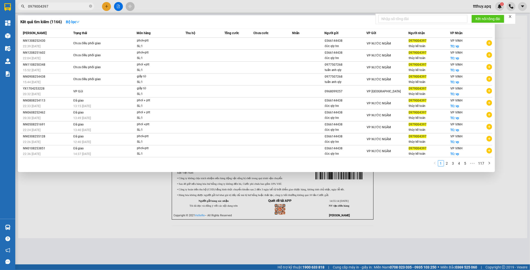
click at [63, 4] on input "0979004397" at bounding box center [58, 7] width 60 height 6
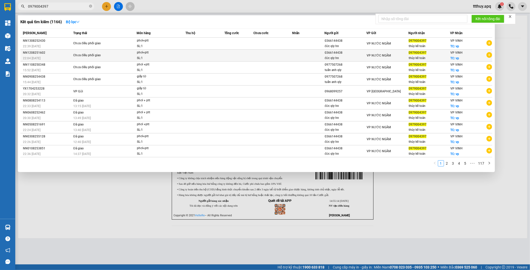
click at [102, 61] on td "Chưa điều phối giao" at bounding box center [104, 56] width 65 height 12
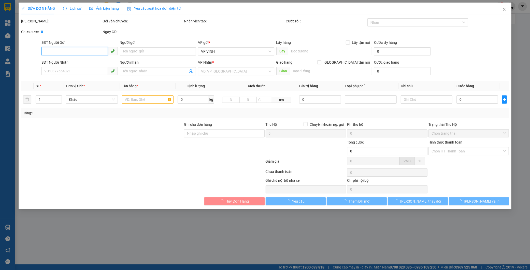
type input "0366144438"
type input "đức qly hn"
type input "0979004397"
type input "thúy kế toán"
checkbox input "true"
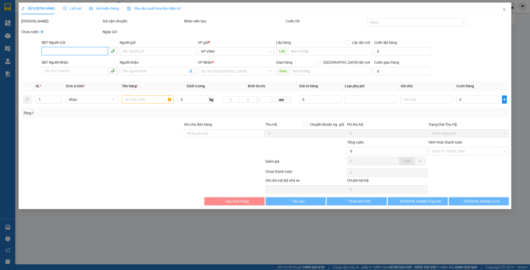
type input "vp"
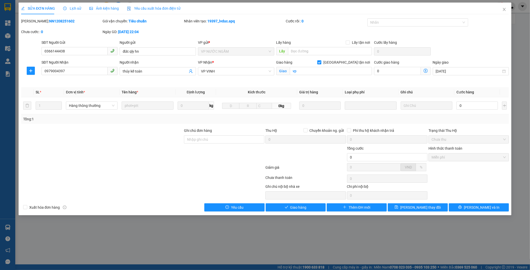
click at [53, 22] on b "NN1208251602" at bounding box center [61, 21] width 25 height 4
copy b "NN1208251602"
click at [311, 208] on button "Giao hàng" at bounding box center [296, 207] width 60 height 8
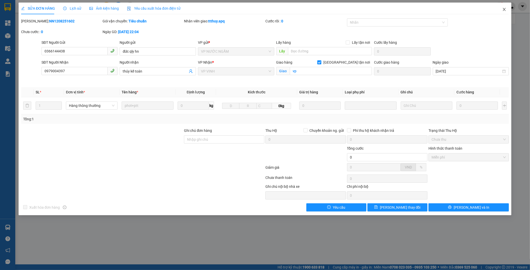
click at [504, 9] on icon "close" at bounding box center [504, 9] width 3 height 3
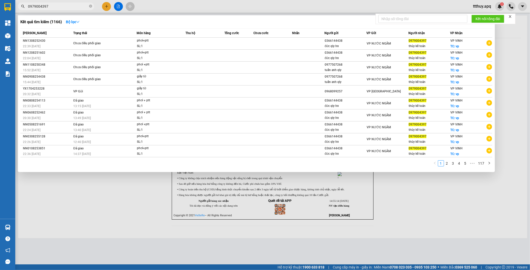
click at [67, 8] on input "0979004397" at bounding box center [58, 7] width 60 height 6
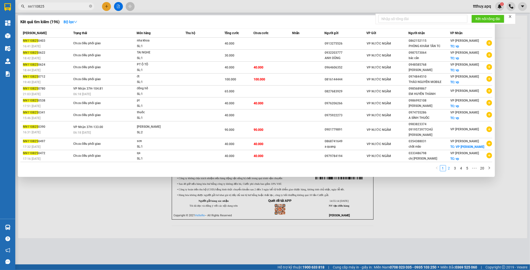
type input "nn110825"
click at [448, 165] on link "2" at bounding box center [449, 168] width 6 height 6
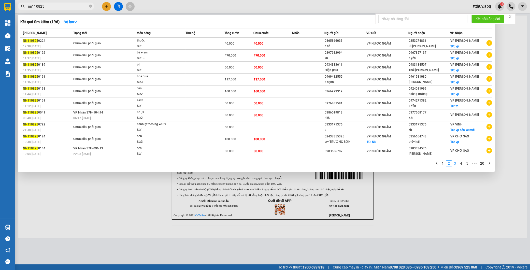
click at [454, 166] on link "3" at bounding box center [455, 164] width 6 height 6
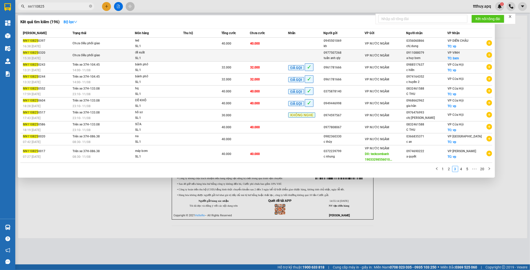
click at [235, 56] on td at bounding box center [235, 56] width 28 height 12
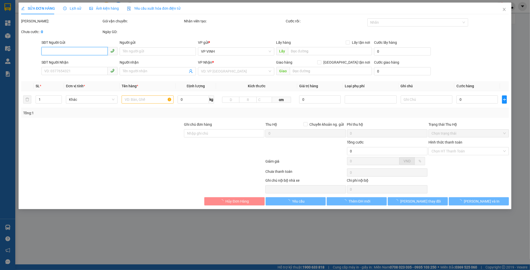
type input "0977507268"
type input "tuấn anh qly"
type input "0911088079"
type input "a huy bxm"
checkbox input "true"
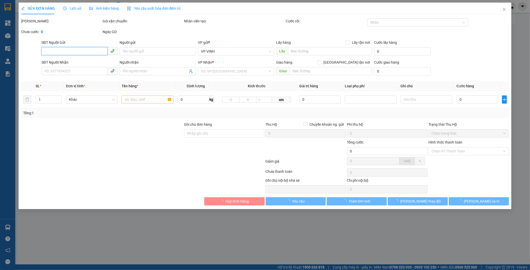
type input "bxm"
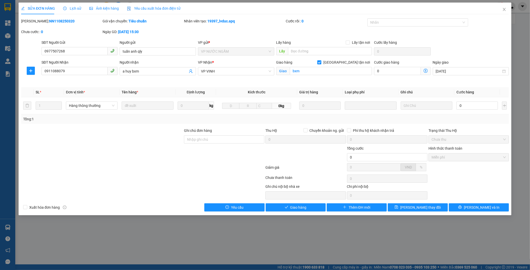
click at [49, 22] on b "NN1108250320" at bounding box center [61, 21] width 25 height 4
copy b "NN1108250320"
click at [505, 9] on icon "close" at bounding box center [504, 9] width 4 height 4
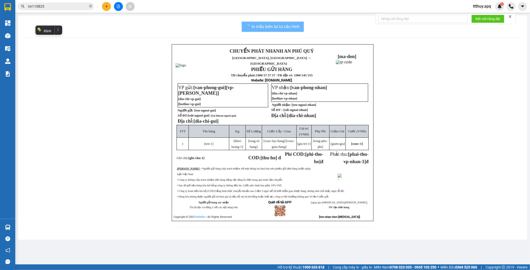
click at [62, 6] on input "nn110825" at bounding box center [58, 7] width 60 height 6
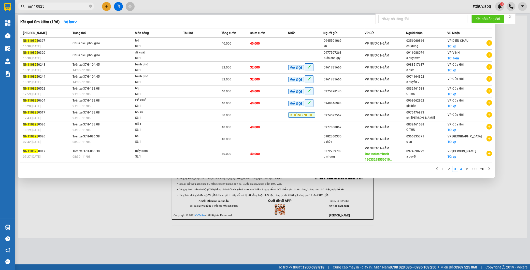
click at [461, 171] on link "4" at bounding box center [461, 169] width 6 height 6
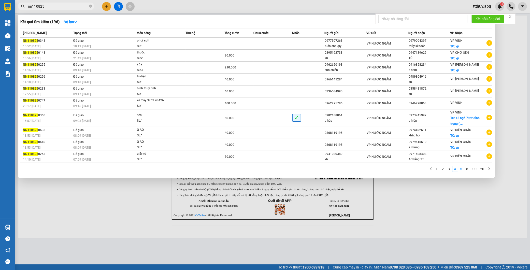
click at [460, 171] on link "5" at bounding box center [461, 169] width 6 height 6
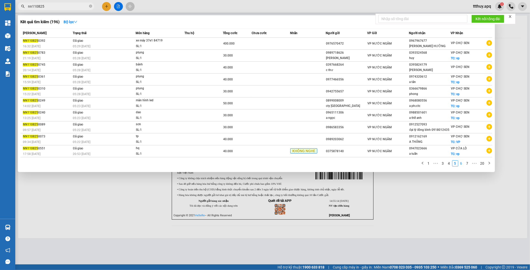
click at [463, 165] on link "6" at bounding box center [461, 164] width 6 height 6
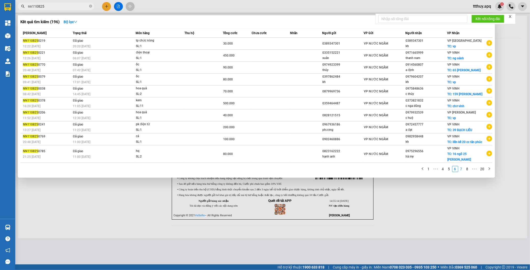
click at [463, 172] on link "7" at bounding box center [461, 169] width 6 height 6
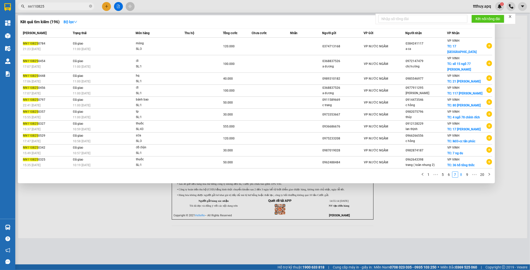
click at [464, 172] on link "8" at bounding box center [461, 175] width 6 height 6
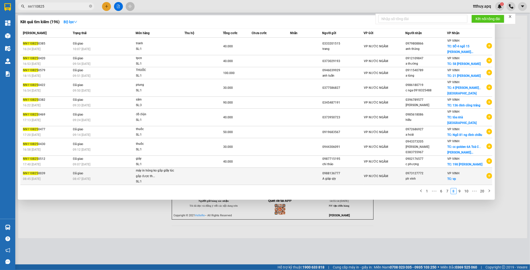
click at [216, 176] on td at bounding box center [203, 176] width 38 height 17
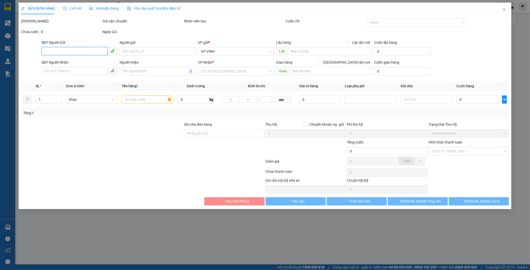
type input "0988136777"
type input "A giáp qly"
type input "0973127772"
type input "ph vinh"
checkbox input "true"
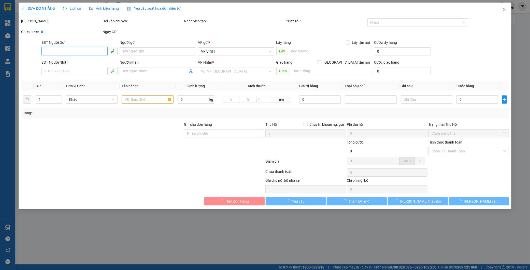
type input "vp"
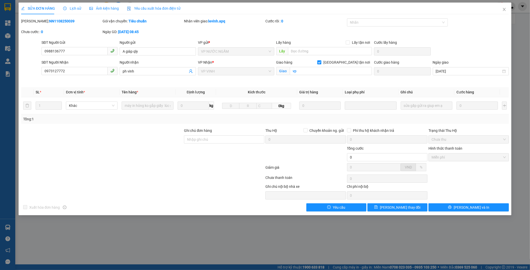
click at [49, 22] on b "NN1108250039" at bounding box center [61, 21] width 25 height 4
copy b "NN1108250039"
click at [504, 6] on span "Close" at bounding box center [504, 10] width 14 height 14
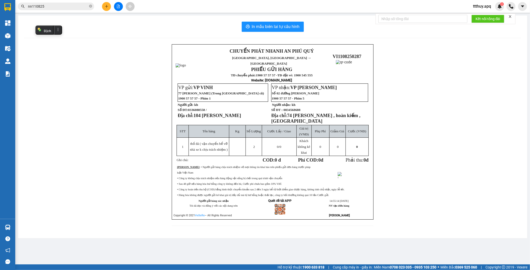
drag, startPoint x: 67, startPoint y: 6, endPoint x: 70, endPoint y: 8, distance: 3.1
click at [67, 6] on input "nn110825" at bounding box center [58, 7] width 60 height 6
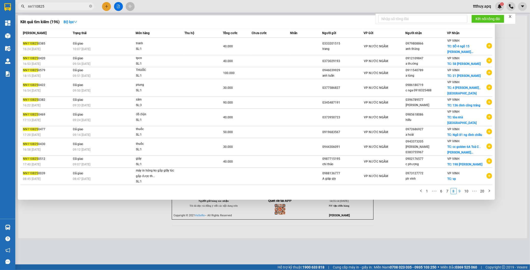
click at [459, 188] on link "9" at bounding box center [460, 191] width 6 height 6
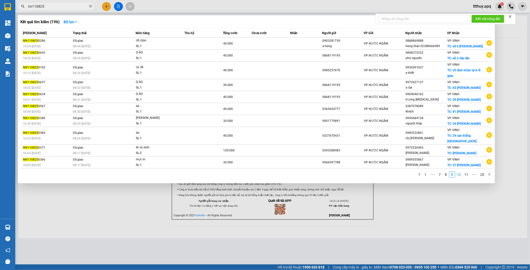
click at [460, 175] on link "10" at bounding box center [458, 175] width 7 height 6
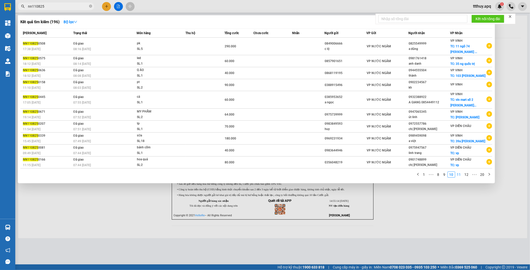
click at [460, 175] on link "11" at bounding box center [458, 175] width 7 height 6
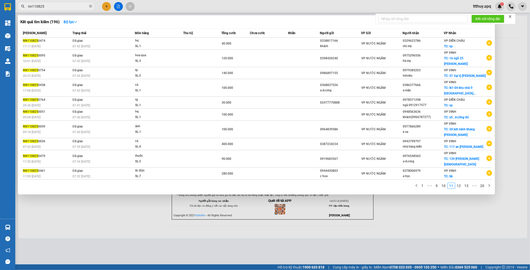
click at [31, 8] on input "nn110825" at bounding box center [58, 7] width 60 height 6
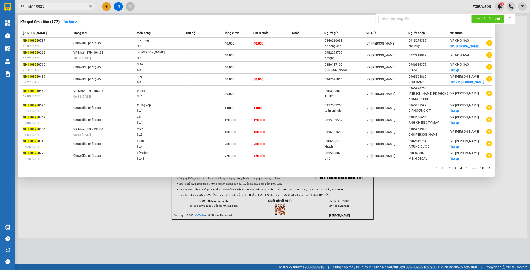
click at [448, 169] on link "2" at bounding box center [449, 168] width 6 height 6
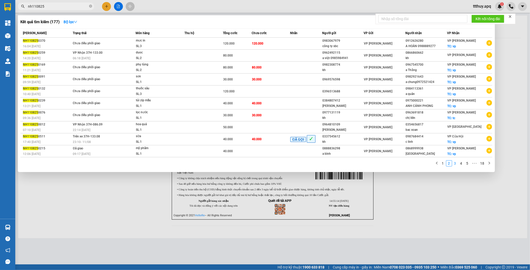
click at [454, 164] on link "3" at bounding box center [455, 164] width 6 height 6
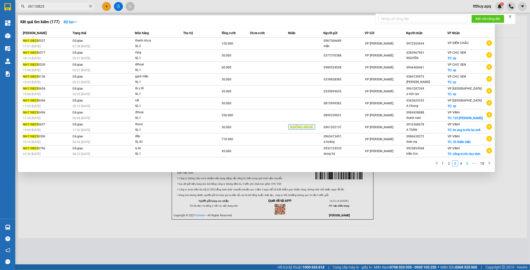
click at [464, 164] on li "5" at bounding box center [467, 163] width 6 height 6
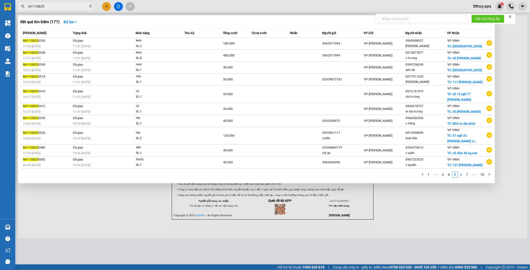
click at [462, 176] on link "6" at bounding box center [461, 175] width 6 height 6
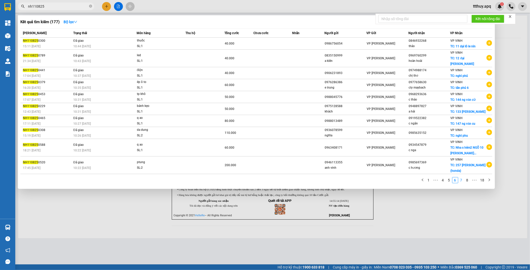
click at [464, 177] on link "7" at bounding box center [461, 180] width 6 height 6
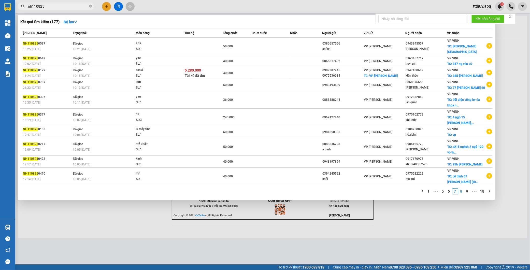
click at [459, 194] on link "8" at bounding box center [461, 192] width 6 height 6
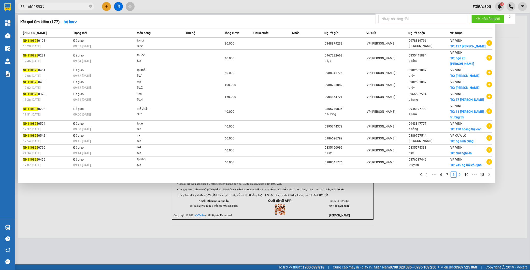
click at [459, 176] on link "9" at bounding box center [460, 175] width 6 height 6
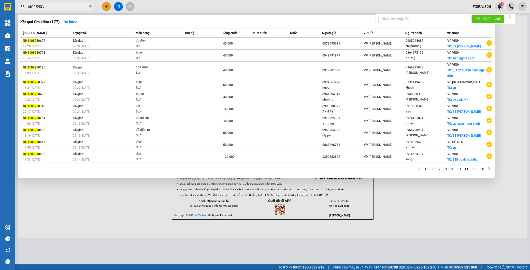
drag, startPoint x: 32, startPoint y: 6, endPoint x: 0, endPoint y: -4, distance: 33.1
click at [0, 0] on html "Kết quả tìm kiếm ( 177 ) Bộ lọc Mã ĐH Trạng thái Món hàng Thu hộ Tổng cước Chưa…" at bounding box center [265, 135] width 530 height 270
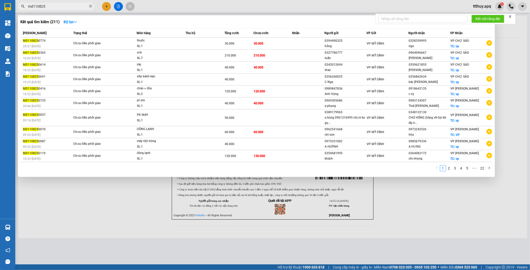
click at [450, 170] on link "2" at bounding box center [449, 168] width 6 height 6
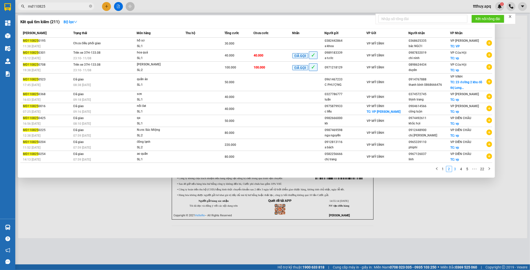
click at [454, 171] on link "3" at bounding box center [455, 169] width 6 height 6
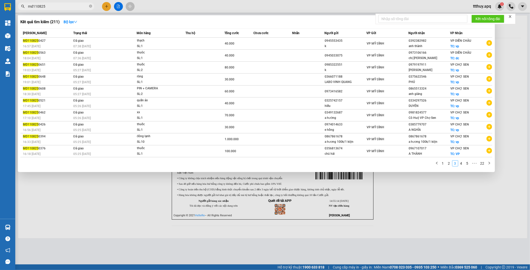
click at [458, 164] on link "3" at bounding box center [455, 164] width 6 height 6
drag, startPoint x: 34, startPoint y: 4, endPoint x: 0, endPoint y: -6, distance: 35.2
click at [0, 0] on html "Kết quả tìm kiếm ( 211 ) Bộ lọc Mã ĐH Trạng thái Món hàng Thu hộ Tổng cước Chưa…" at bounding box center [265, 135] width 530 height 270
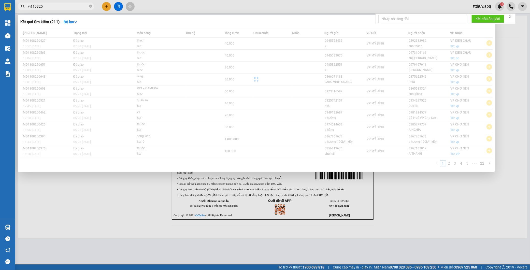
type input "vi110825"
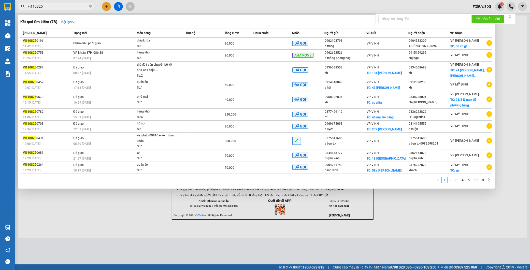
click at [450, 180] on link "2" at bounding box center [451, 180] width 6 height 6
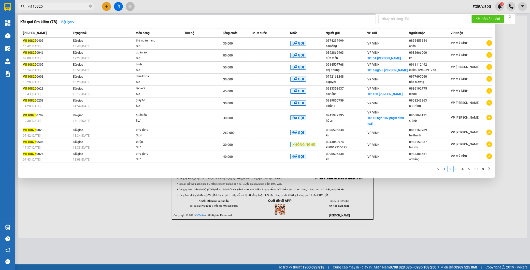
click at [454, 169] on link "3" at bounding box center [457, 169] width 6 height 6
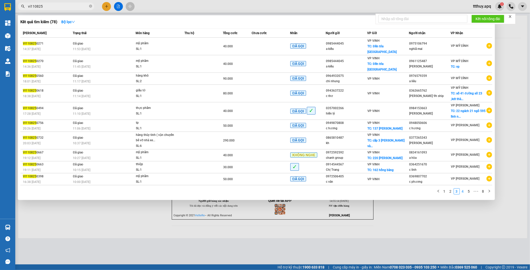
click at [462, 189] on link "4" at bounding box center [463, 192] width 6 height 6
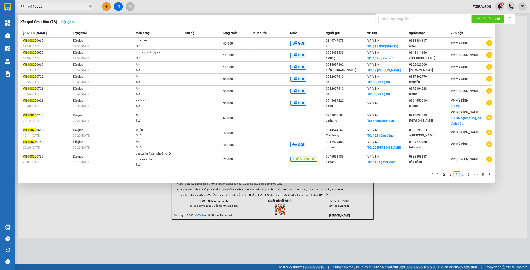
click at [461, 176] on link "5" at bounding box center [463, 174] width 6 height 6
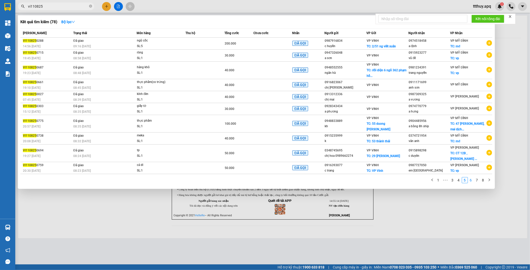
click at [469, 183] on link "6" at bounding box center [471, 180] width 6 height 6
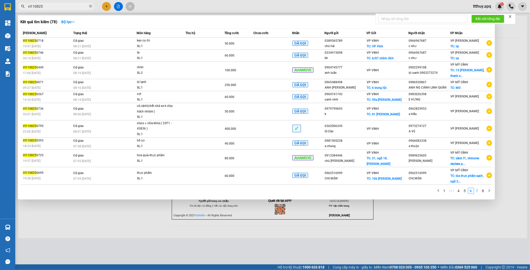
click at [477, 194] on link "7" at bounding box center [477, 191] width 6 height 6
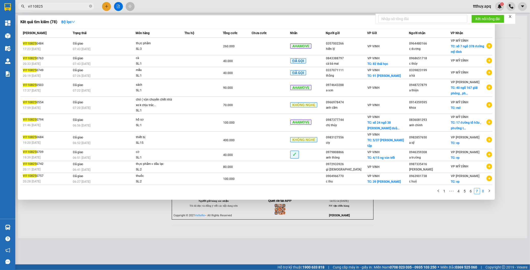
click at [483, 188] on link "8" at bounding box center [483, 191] width 6 height 6
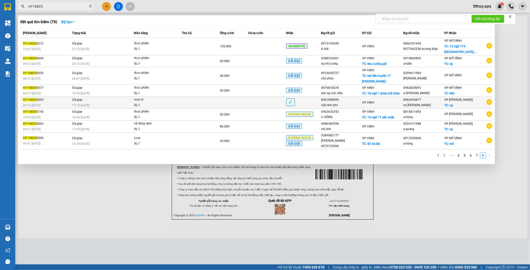
click at [208, 97] on td at bounding box center [201, 103] width 38 height 12
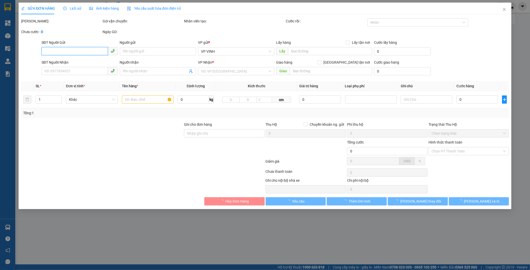
type input "0961898995"
type input "việt anh phv"
type input "0963944877"
type input "vp ngọc hồi"
checkbox input "true"
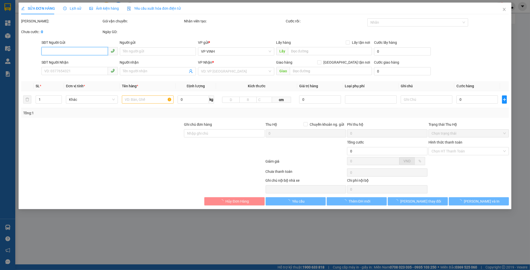
type input "vp"
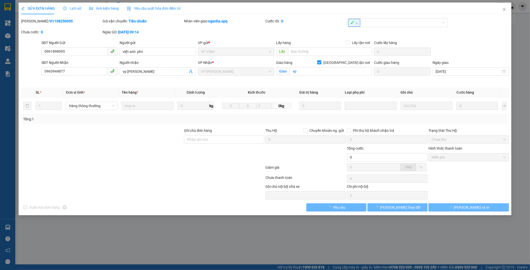
click at [42, 17] on div "SỬA ĐƠN HÀNG Lịch sử Ảnh kiện hàng Yêu cầu xuất hóa đơn điện tử Total Paid Fee …" at bounding box center [265, 107] width 488 height 209
click at [42, 18] on div "Mã ĐH: VI1108250055" at bounding box center [61, 21] width 80 height 6
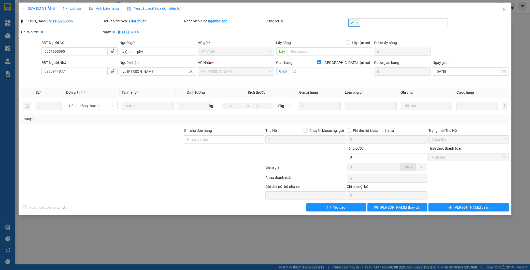
copy b "VI1108250055"
drag, startPoint x: 506, startPoint y: 10, endPoint x: 171, endPoint y: 3, distance: 334.9
click at [505, 9] on icon "close" at bounding box center [504, 9] width 4 height 4
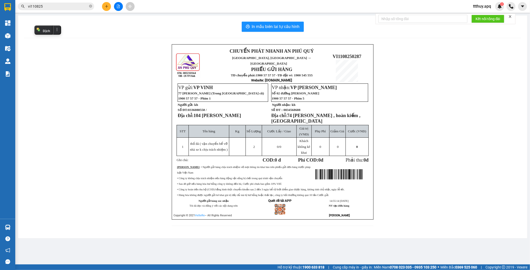
click at [76, 8] on input "vi110825" at bounding box center [58, 7] width 60 height 6
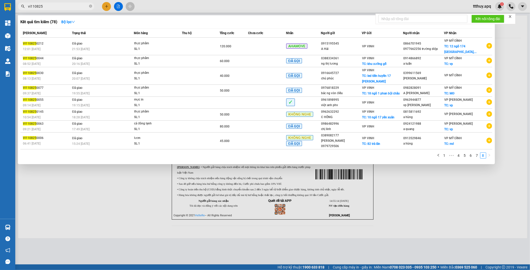
click at [76, 8] on input "vi110825" at bounding box center [58, 7] width 60 height 6
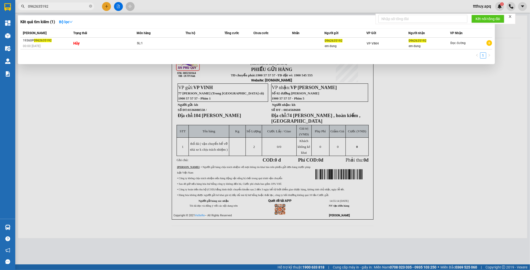
type input "0962635192"
